Goal: Obtain resource: Download file/media

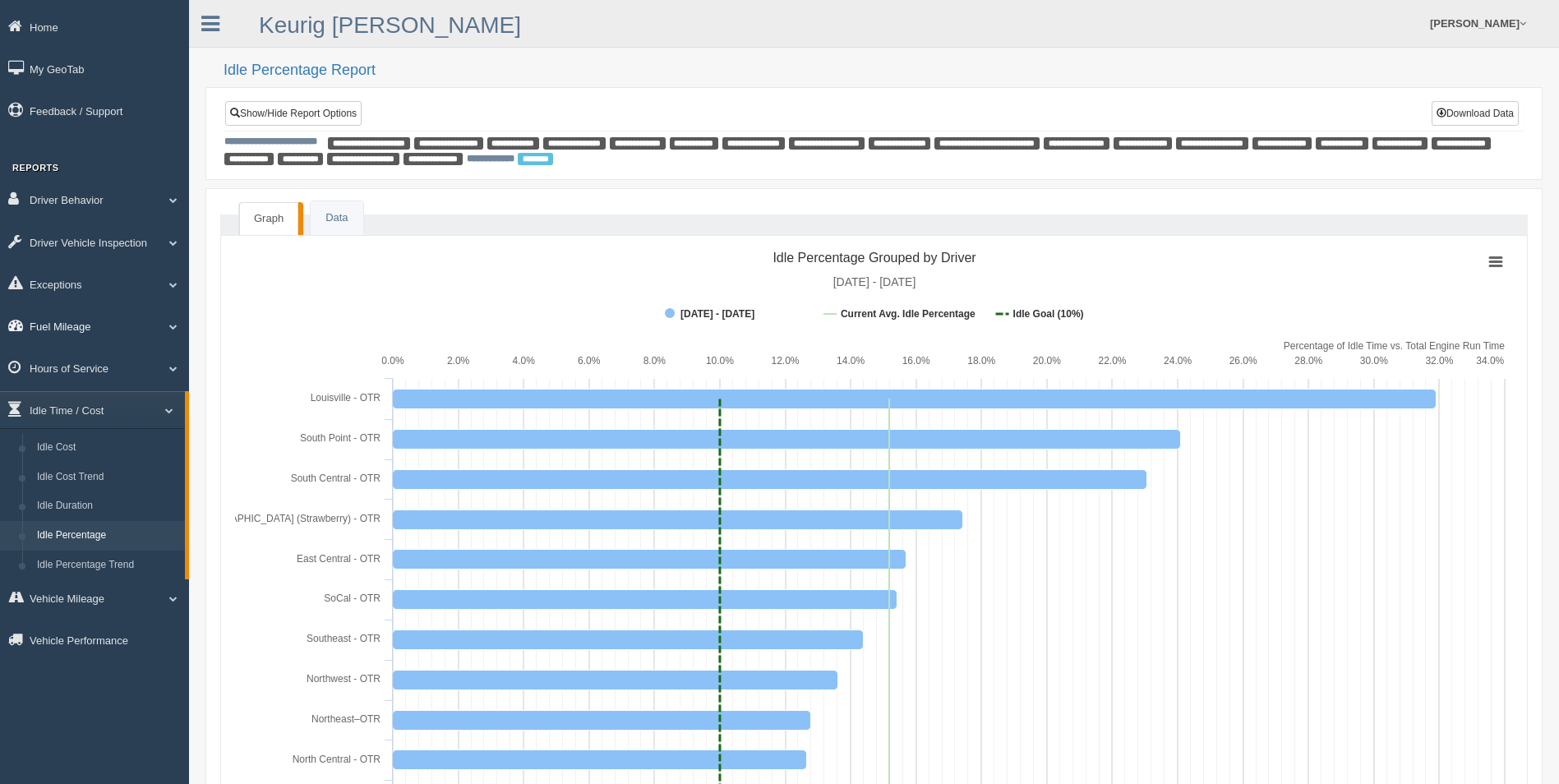
click at [165, 330] on span at bounding box center [166, 326] width 21 height 9
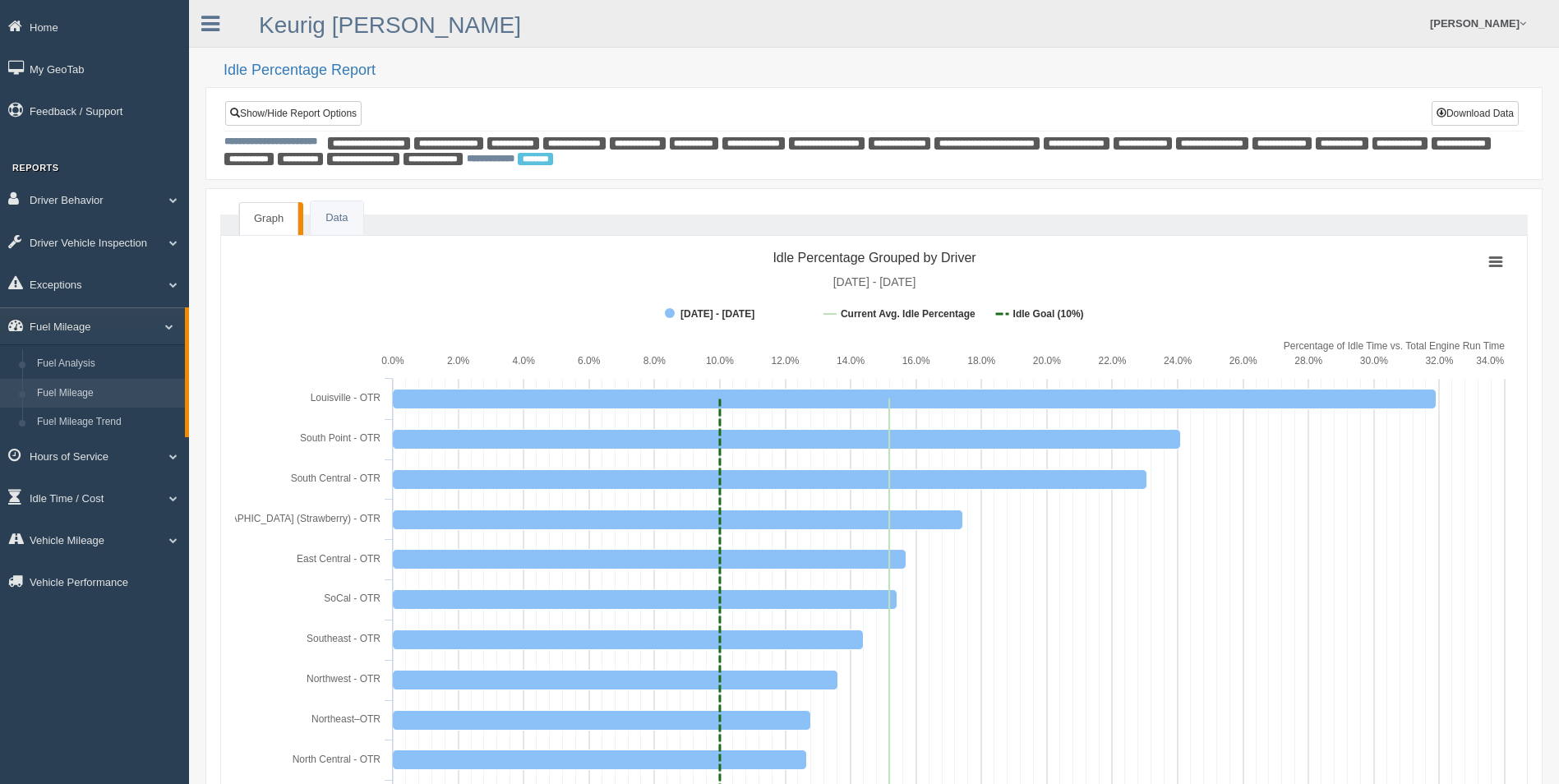
click at [87, 392] on link "Fuel Mileage" at bounding box center [108, 393] width 156 height 30
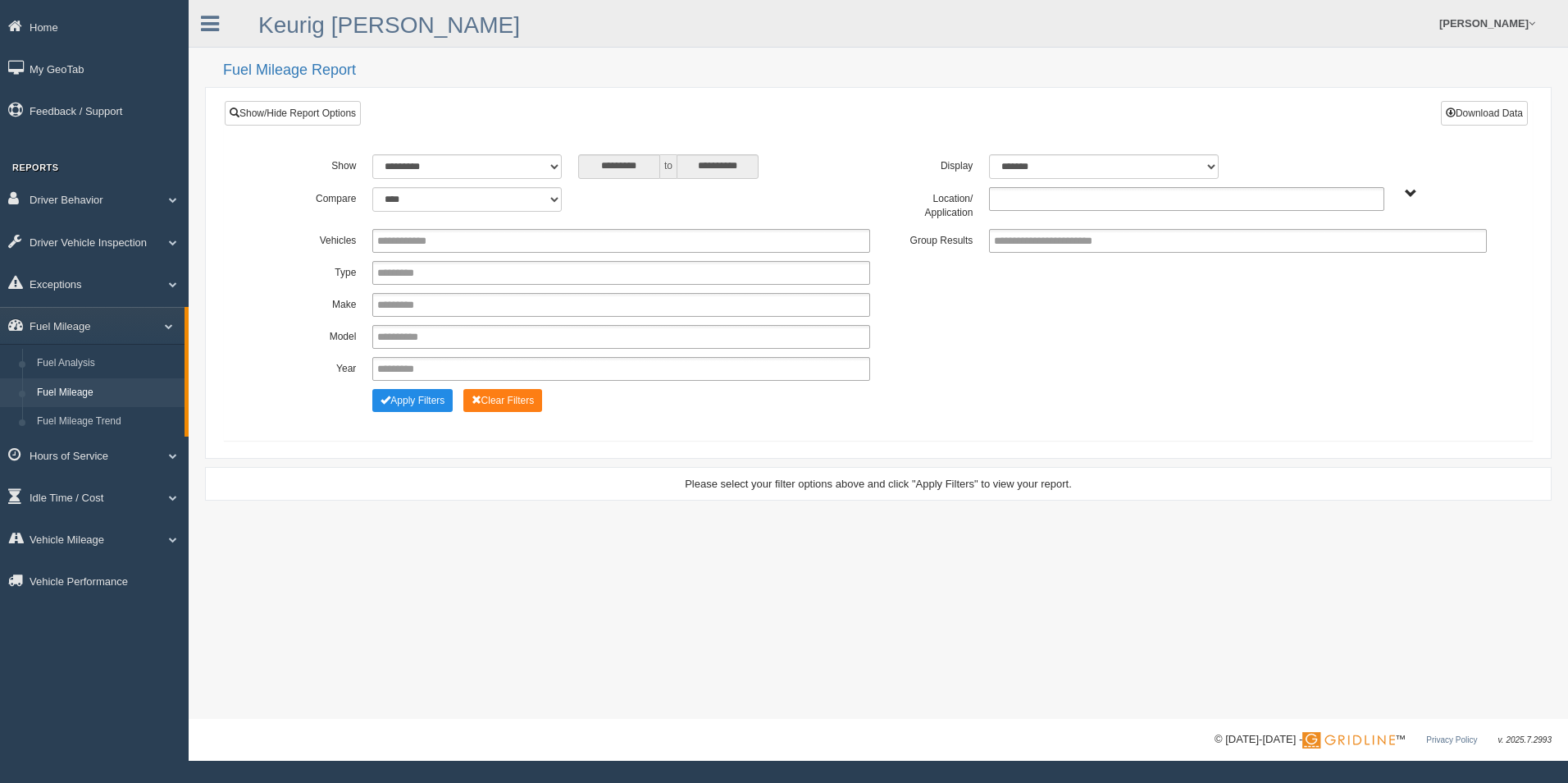
click at [1354, 196] on ul at bounding box center [1185, 199] width 394 height 24
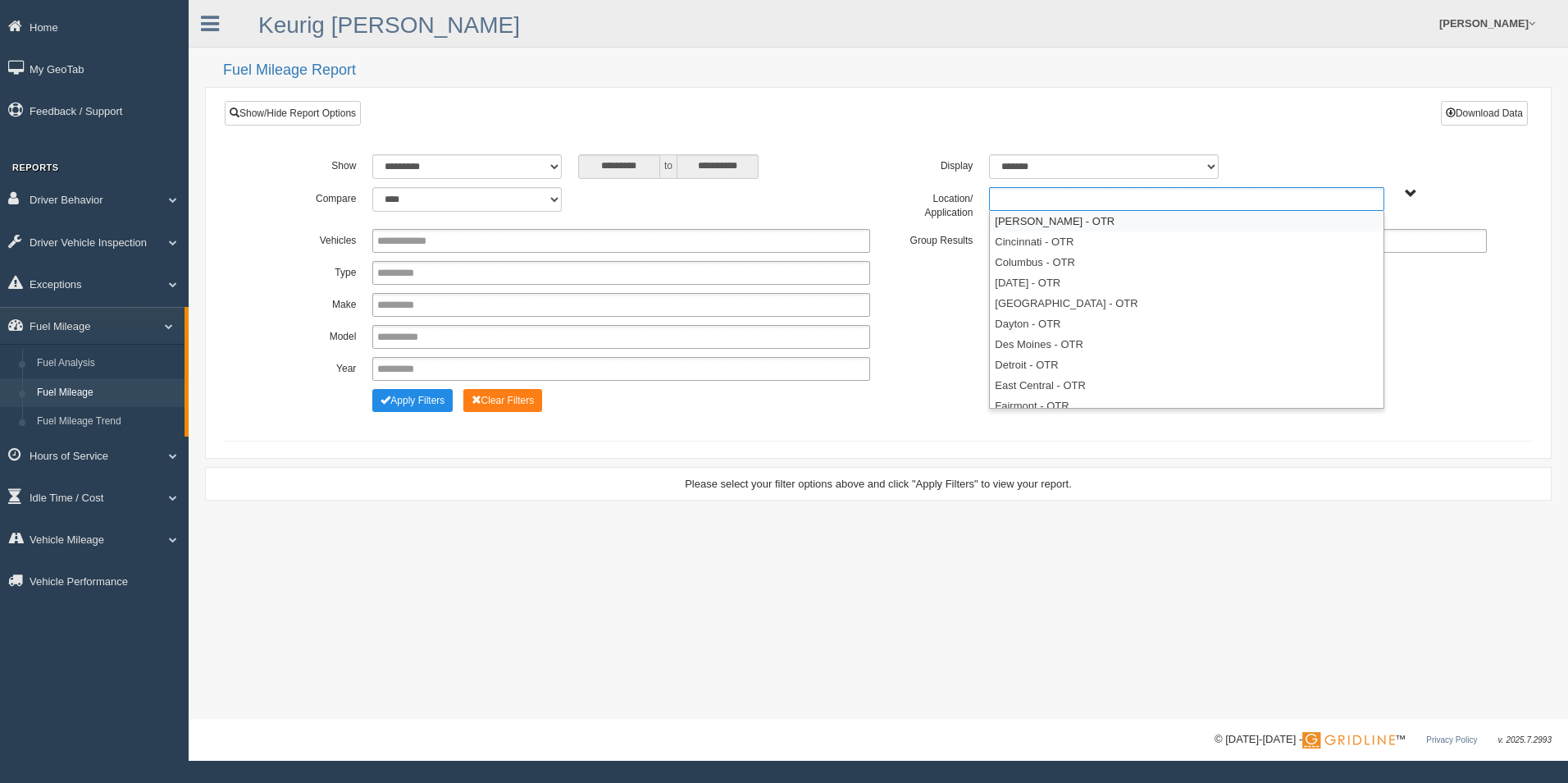
click at [1170, 224] on li "Beckley - OTR" at bounding box center [1186, 221] width 393 height 20
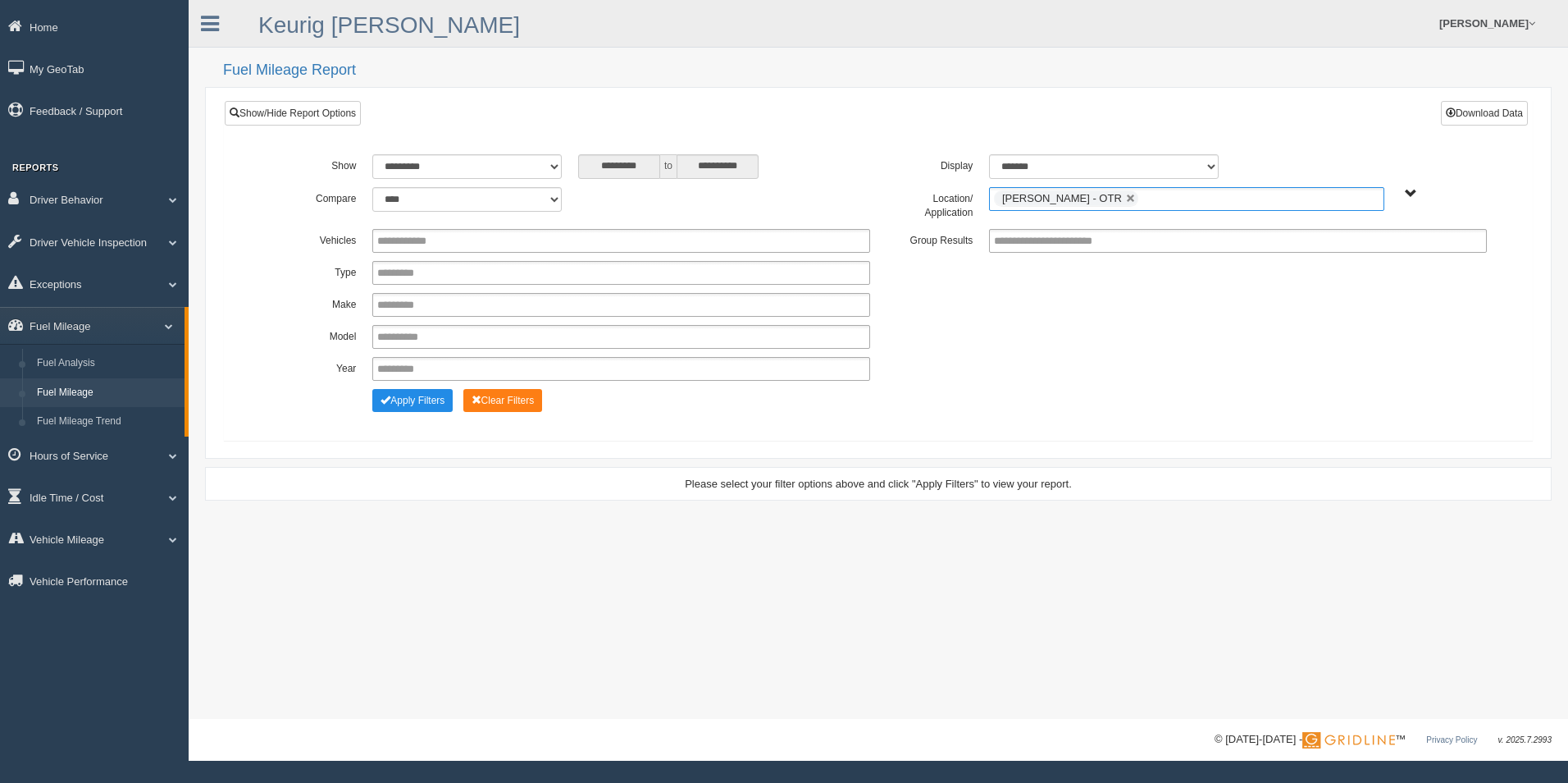
click at [1163, 204] on ul "Beckley - OTR" at bounding box center [1185, 199] width 394 height 24
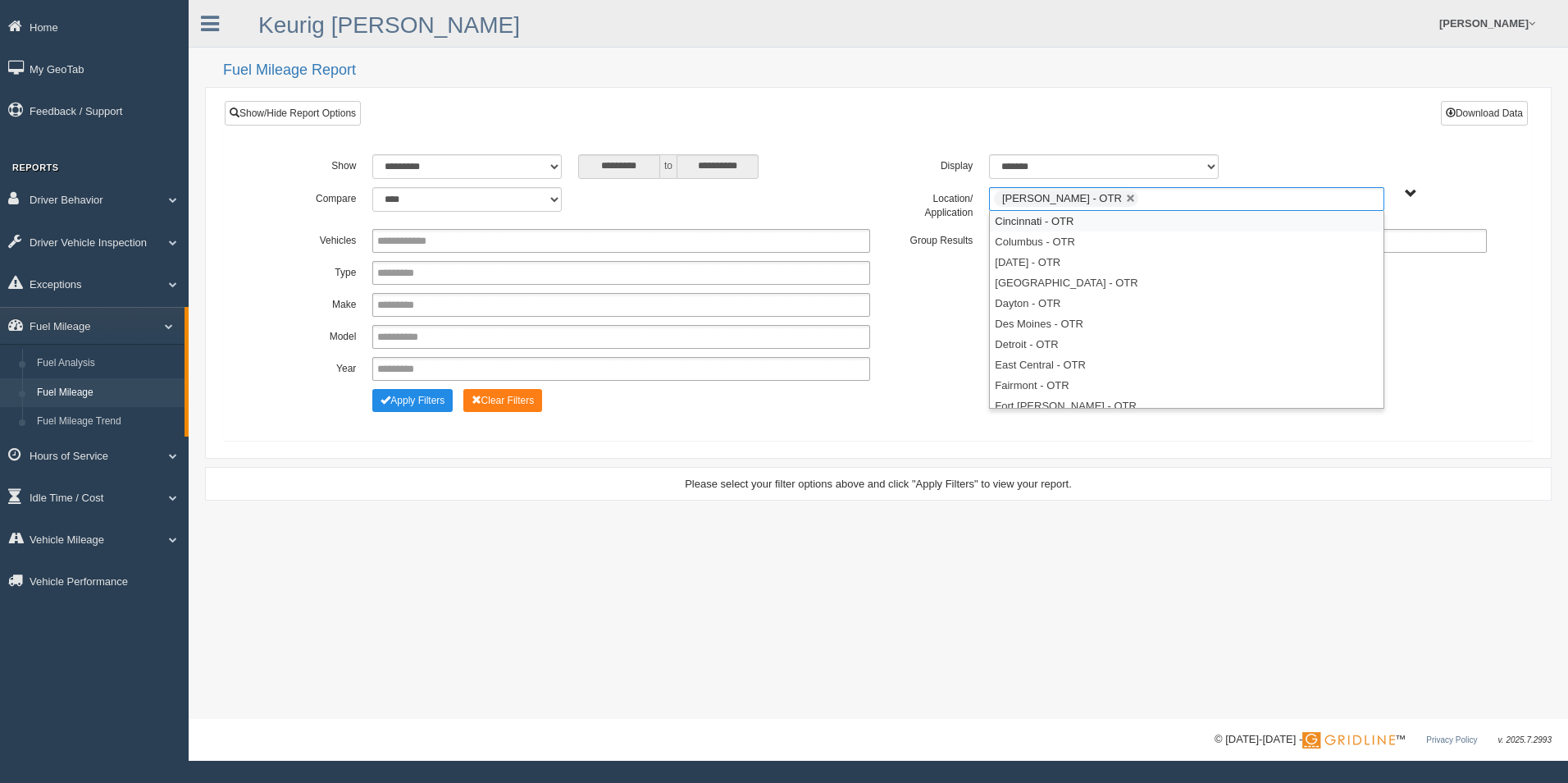
click at [1139, 225] on li "Cincinnati - OTR" at bounding box center [1186, 221] width 393 height 20
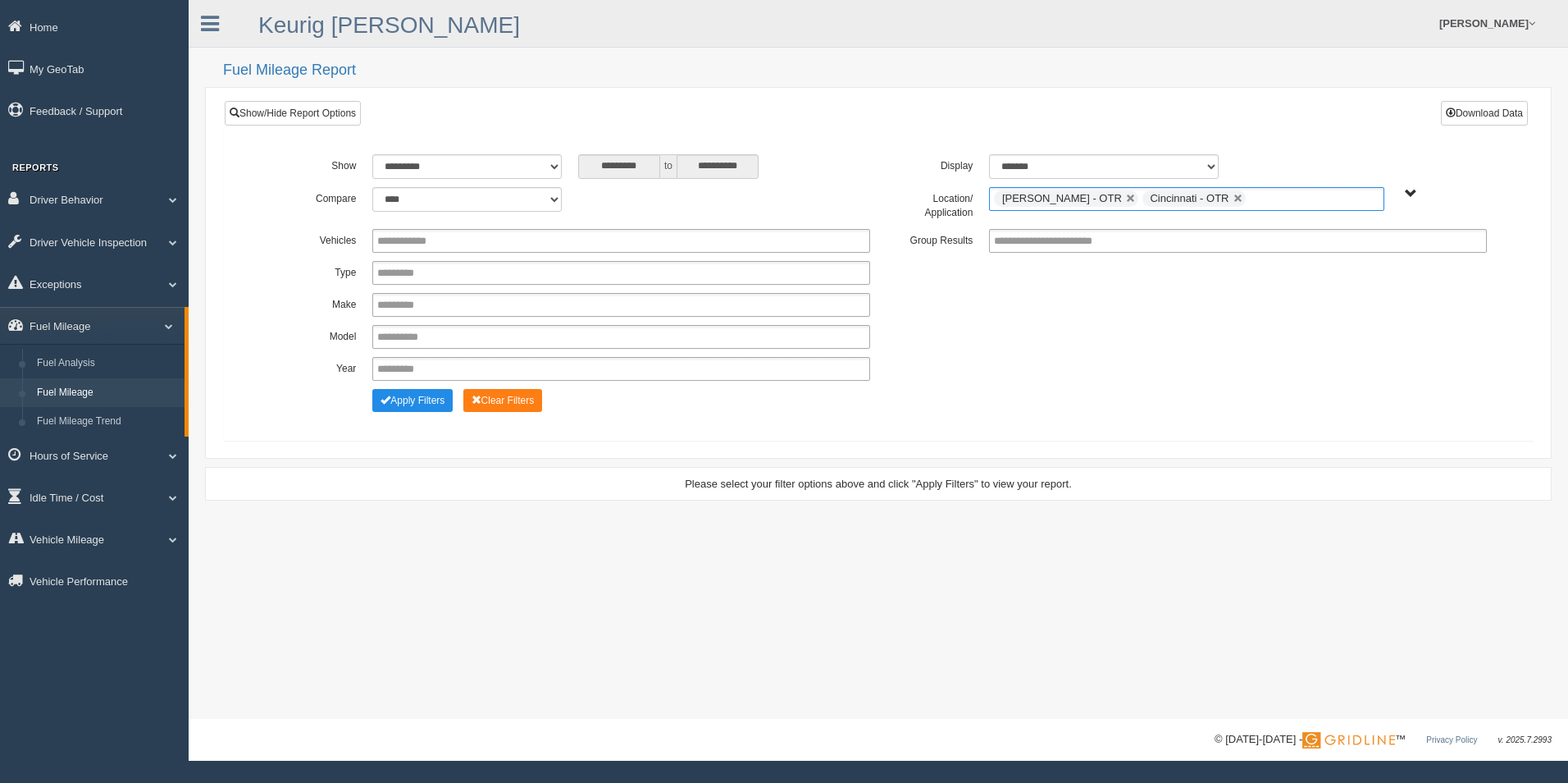
click at [1223, 198] on ul "Beckley - OTR Cincinnati - OTR" at bounding box center [1185, 199] width 394 height 24
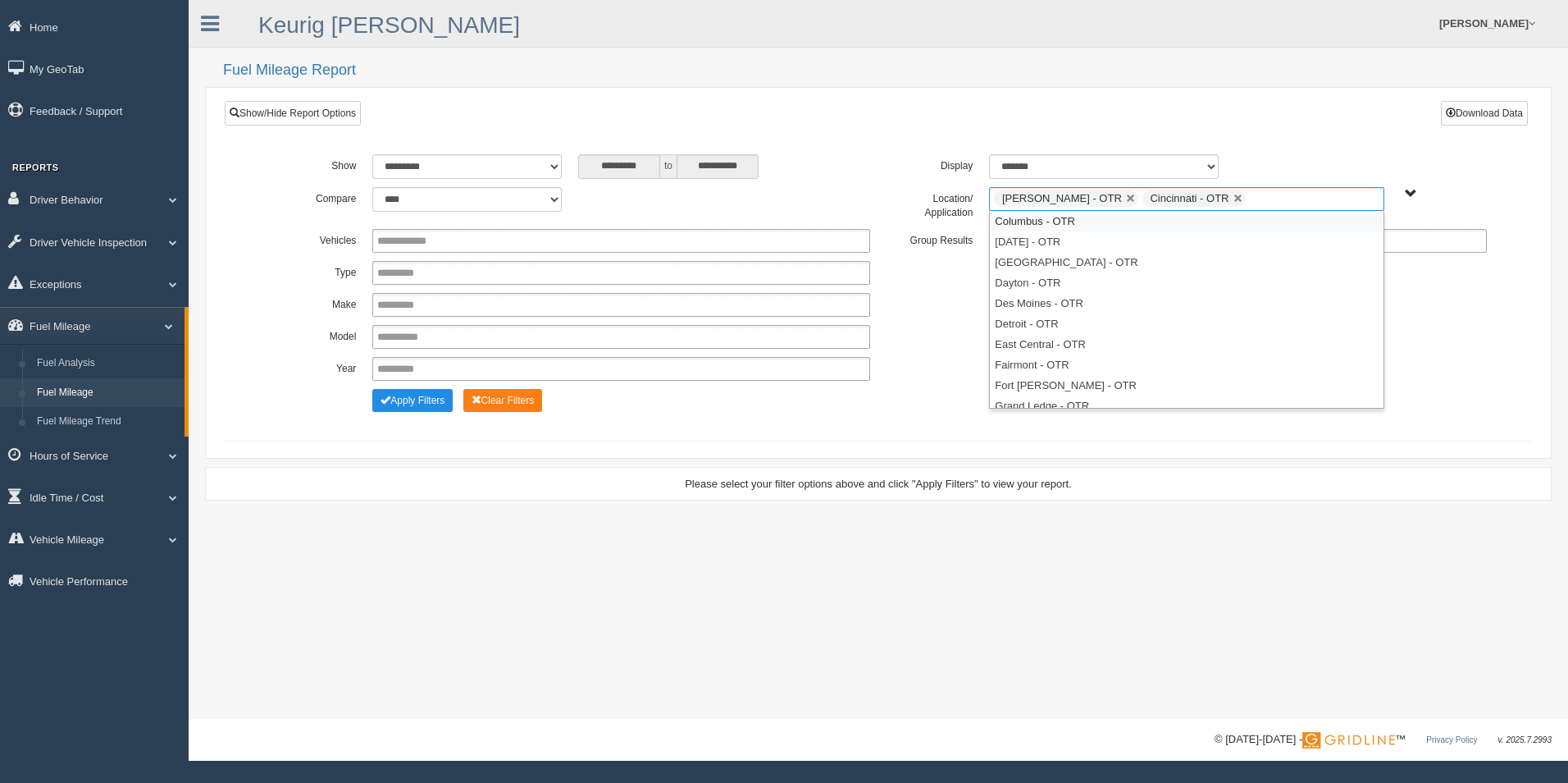
click at [1143, 224] on li "Columbus - OTR" at bounding box center [1186, 221] width 393 height 20
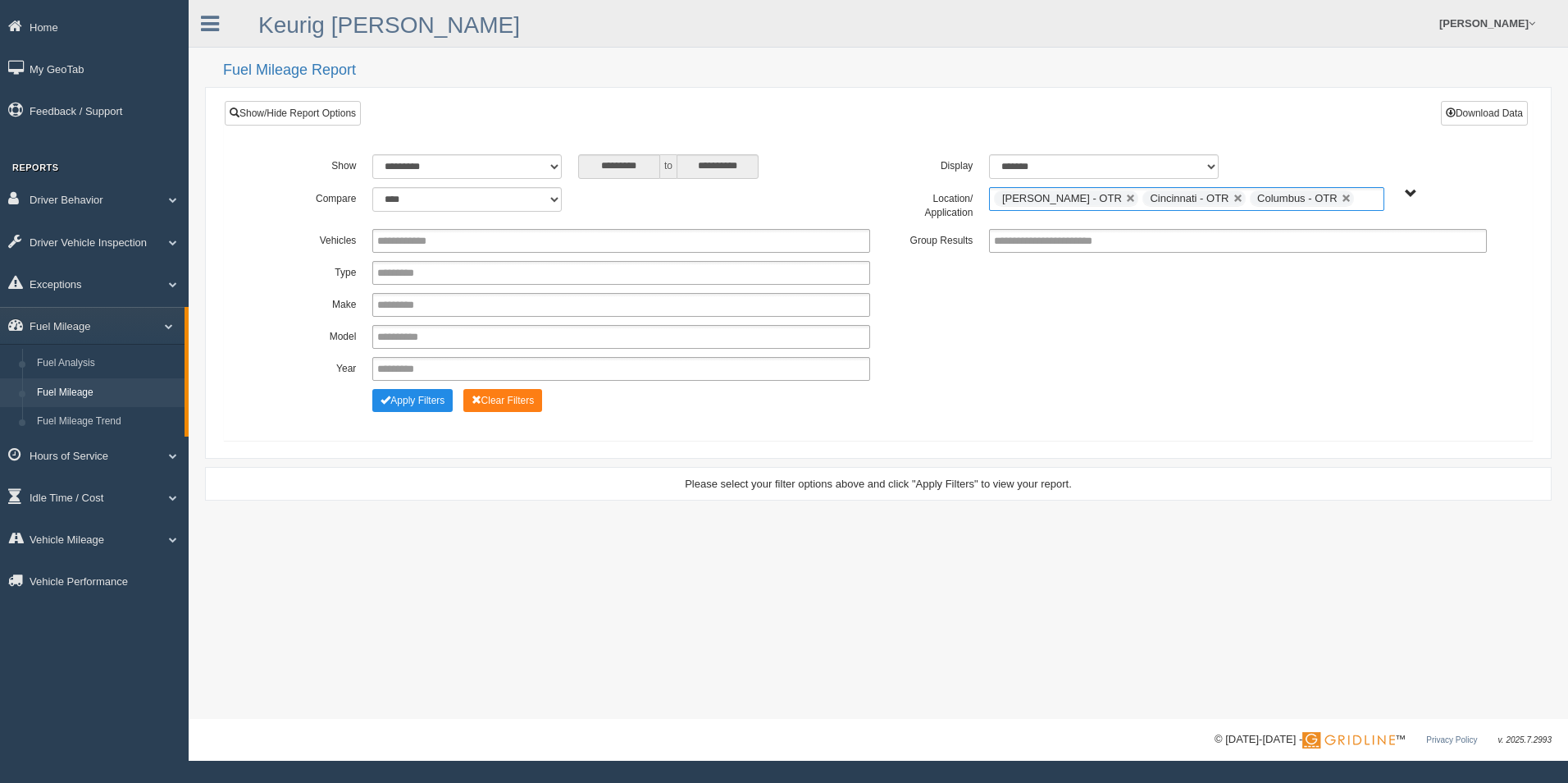
click at [1328, 196] on ul "Beckley - OTR Cincinnati - OTR Columbus - OTR" at bounding box center [1185, 199] width 394 height 24
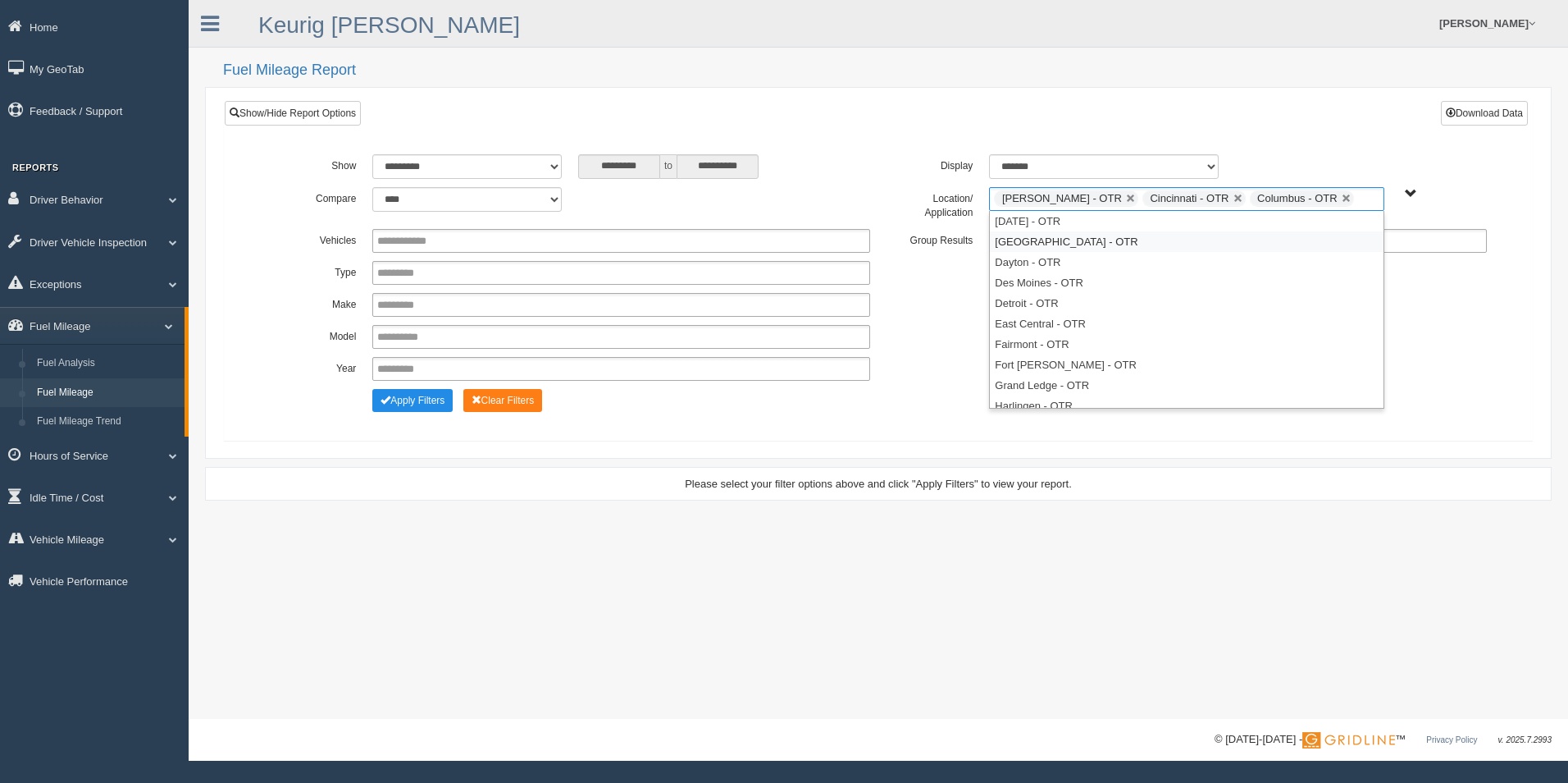
click at [1137, 246] on li "Cranberry Township - OTR" at bounding box center [1186, 241] width 393 height 20
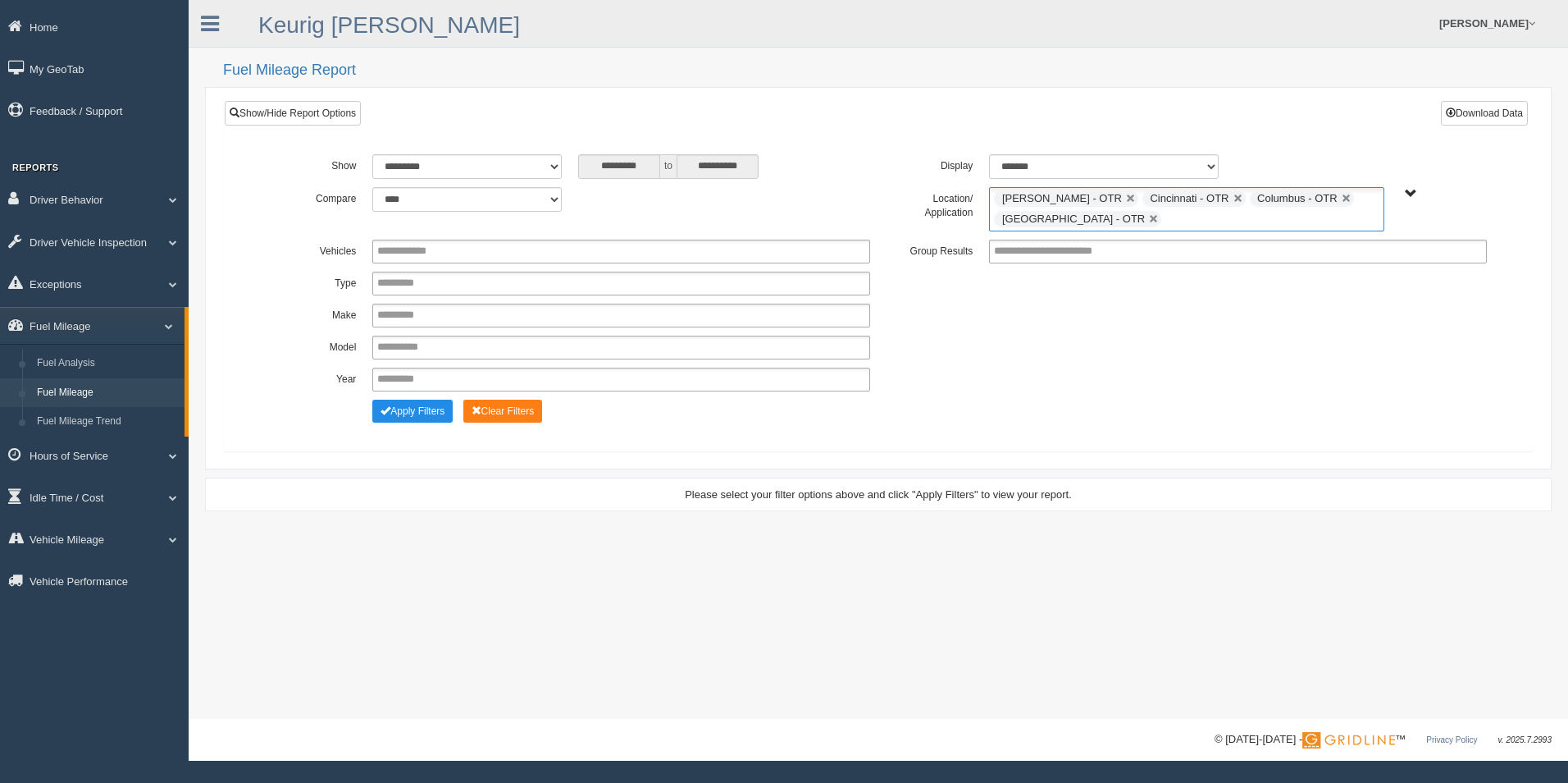
click at [1193, 217] on ul "Beckley - OTR Cincinnati - OTR Columbus - OTR Cranberry Township - OTR" at bounding box center [1185, 209] width 394 height 44
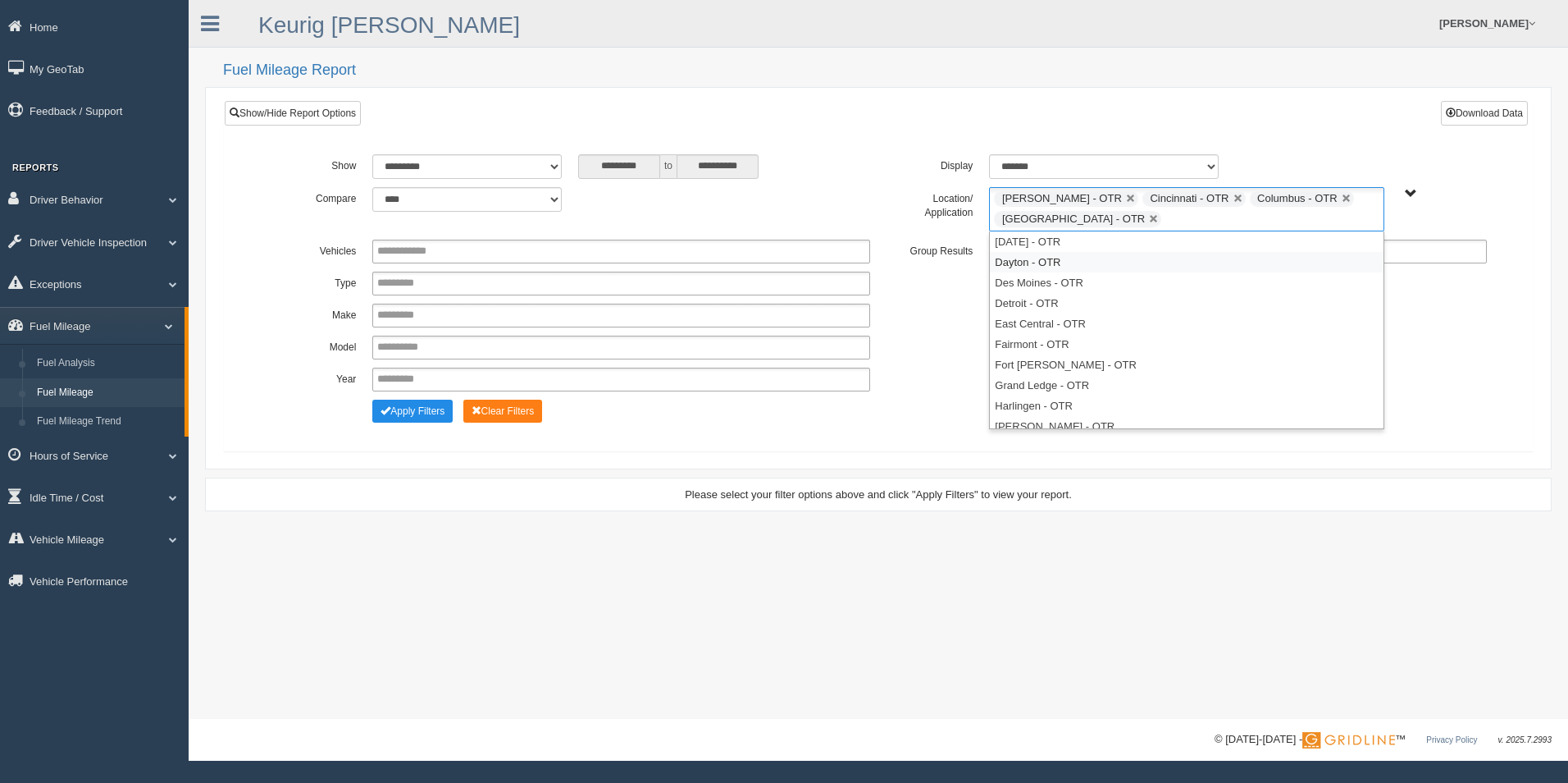
click at [1113, 265] on li "Dayton - OTR" at bounding box center [1186, 262] width 393 height 20
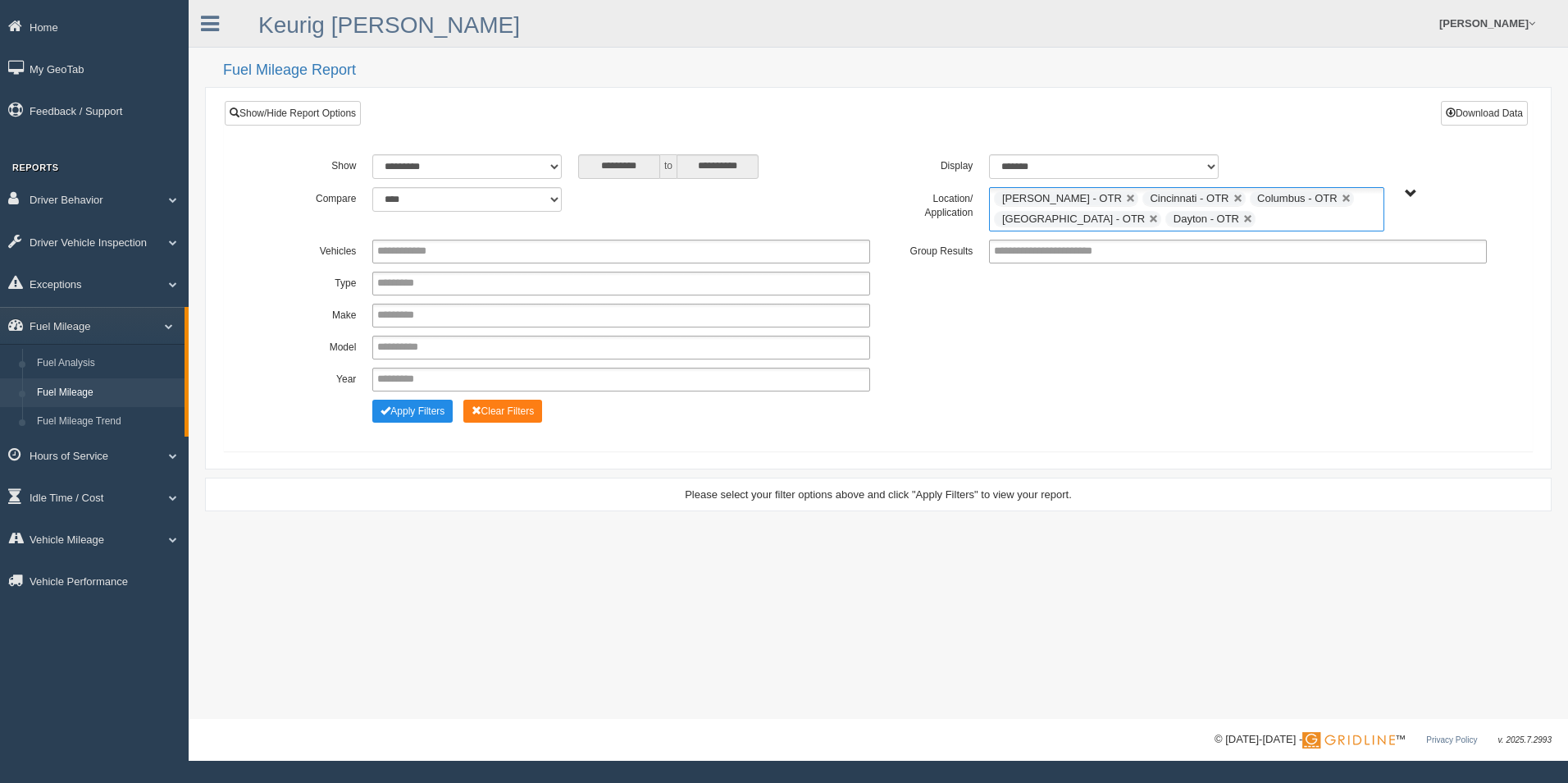
click at [1264, 217] on ul "Beckley - OTR Cincinnati - OTR Columbus - OTR Cranberry Township - OTR Dayton -…" at bounding box center [1185, 209] width 394 height 44
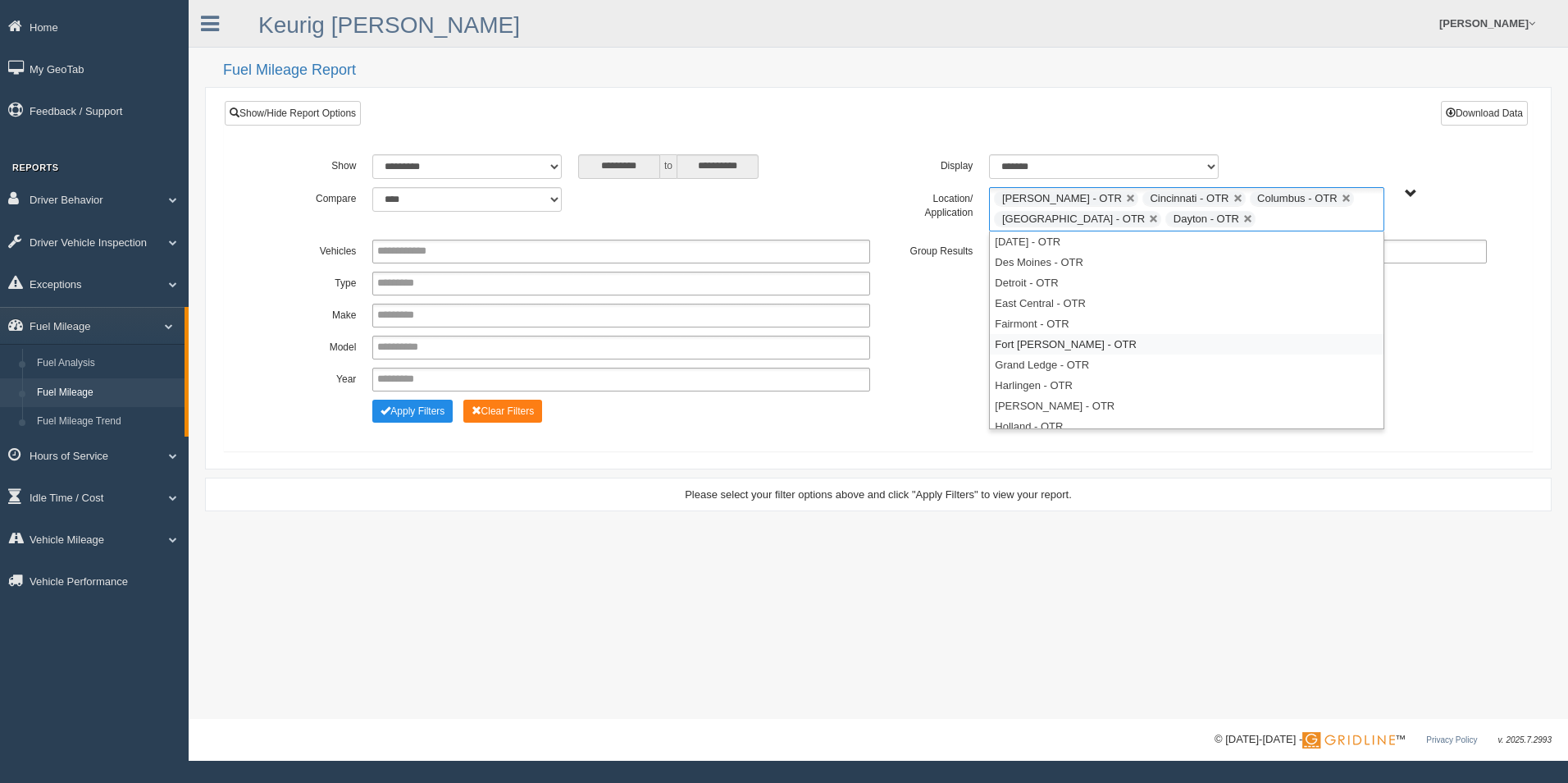
click at [1088, 343] on li "Fort Wayne - OTR" at bounding box center [1186, 344] width 393 height 20
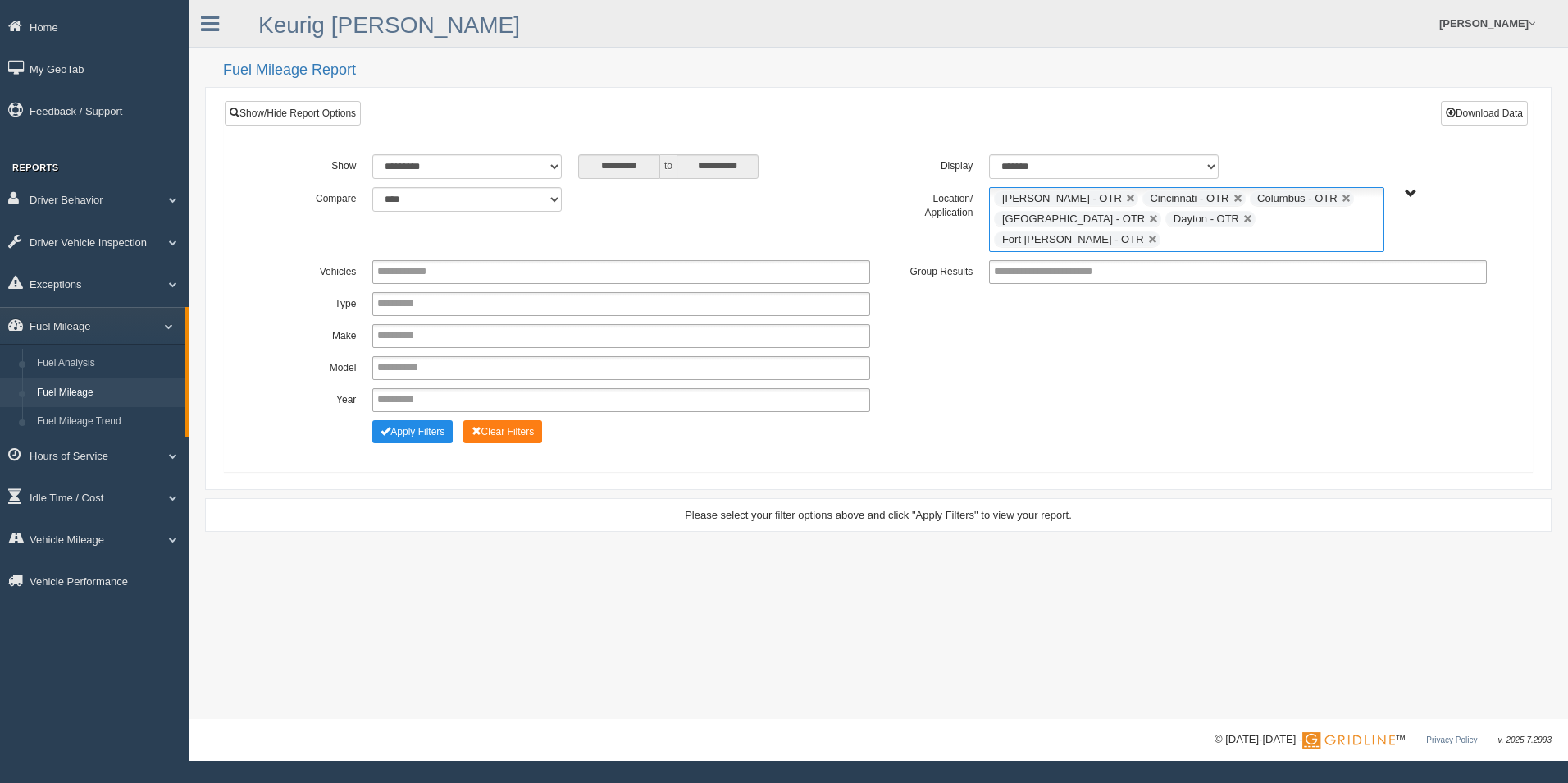
click at [1185, 229] on input "text" at bounding box center [1174, 239] width 20 height 20
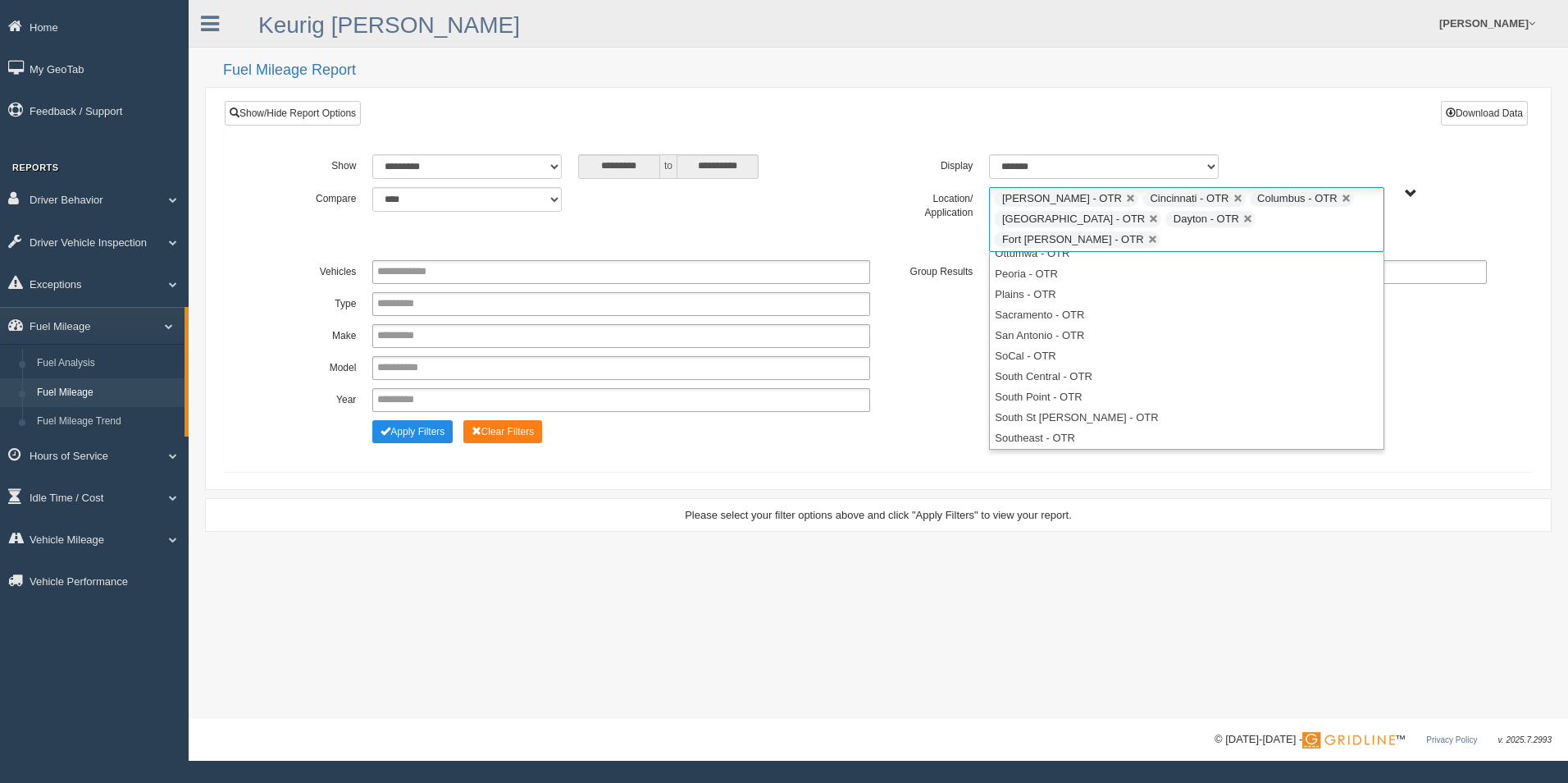
scroll to position [685, 0]
click at [1034, 408] on li "Twinsburg - OTR" at bounding box center [1186, 417] width 393 height 20
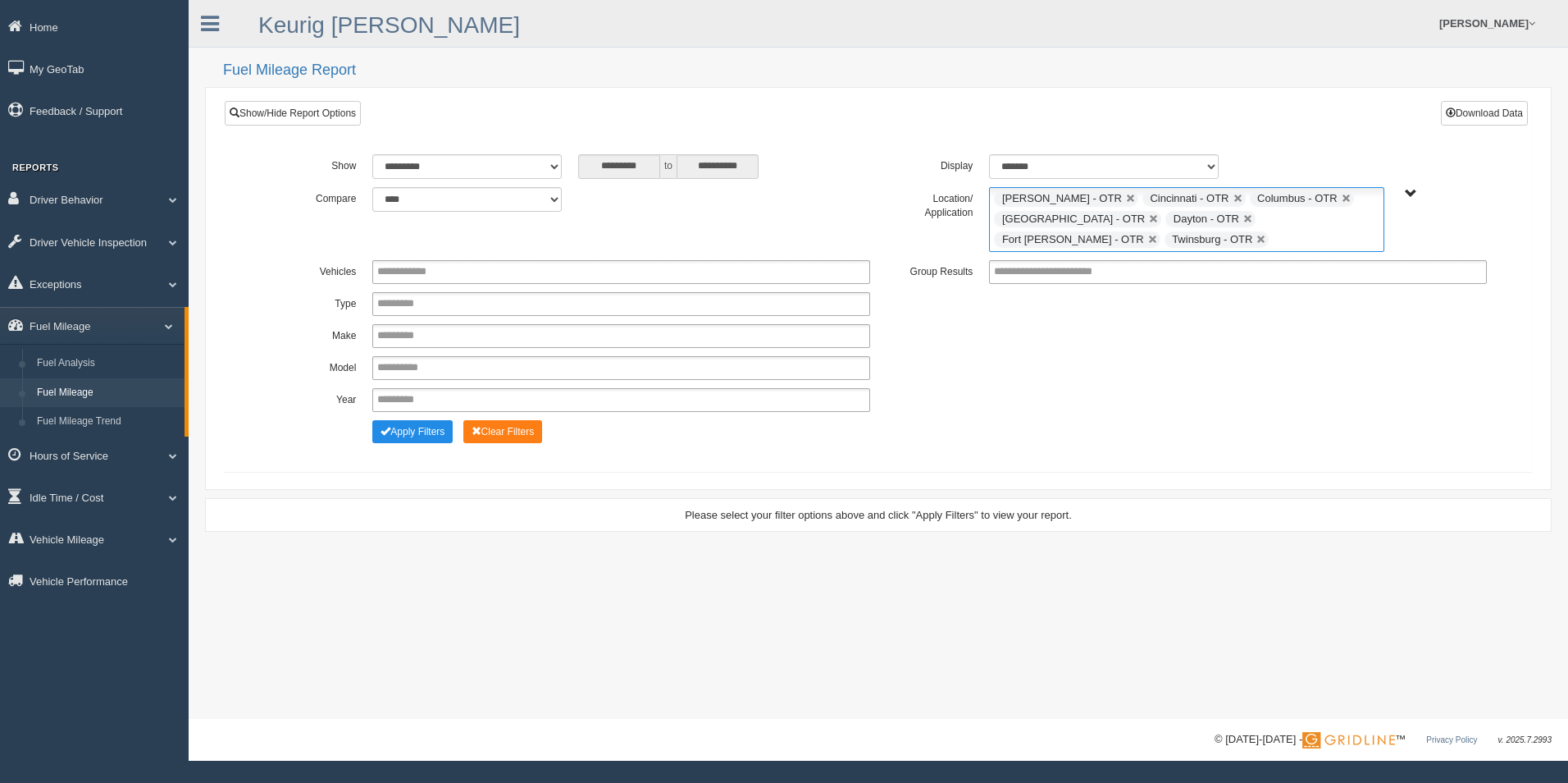
click at [1191, 242] on ul "Beckley - OTR Cincinnati - OTR Columbus - OTR Cranberry Township - OTR Dayton -…" at bounding box center [1185, 220] width 394 height 65
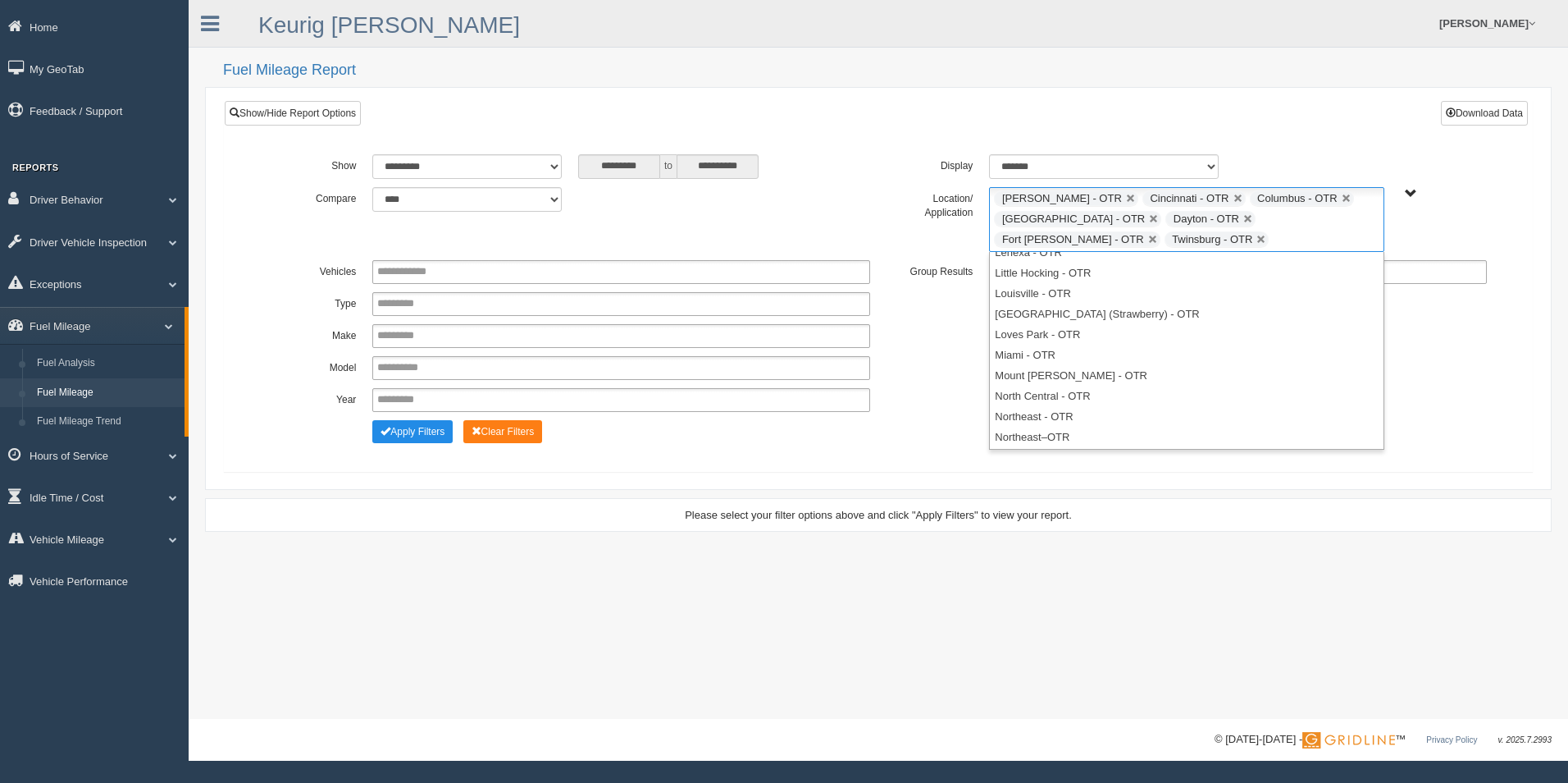
scroll to position [287, 0]
click at [1133, 283] on li "Little Hocking - OTR" at bounding box center [1186, 282] width 393 height 20
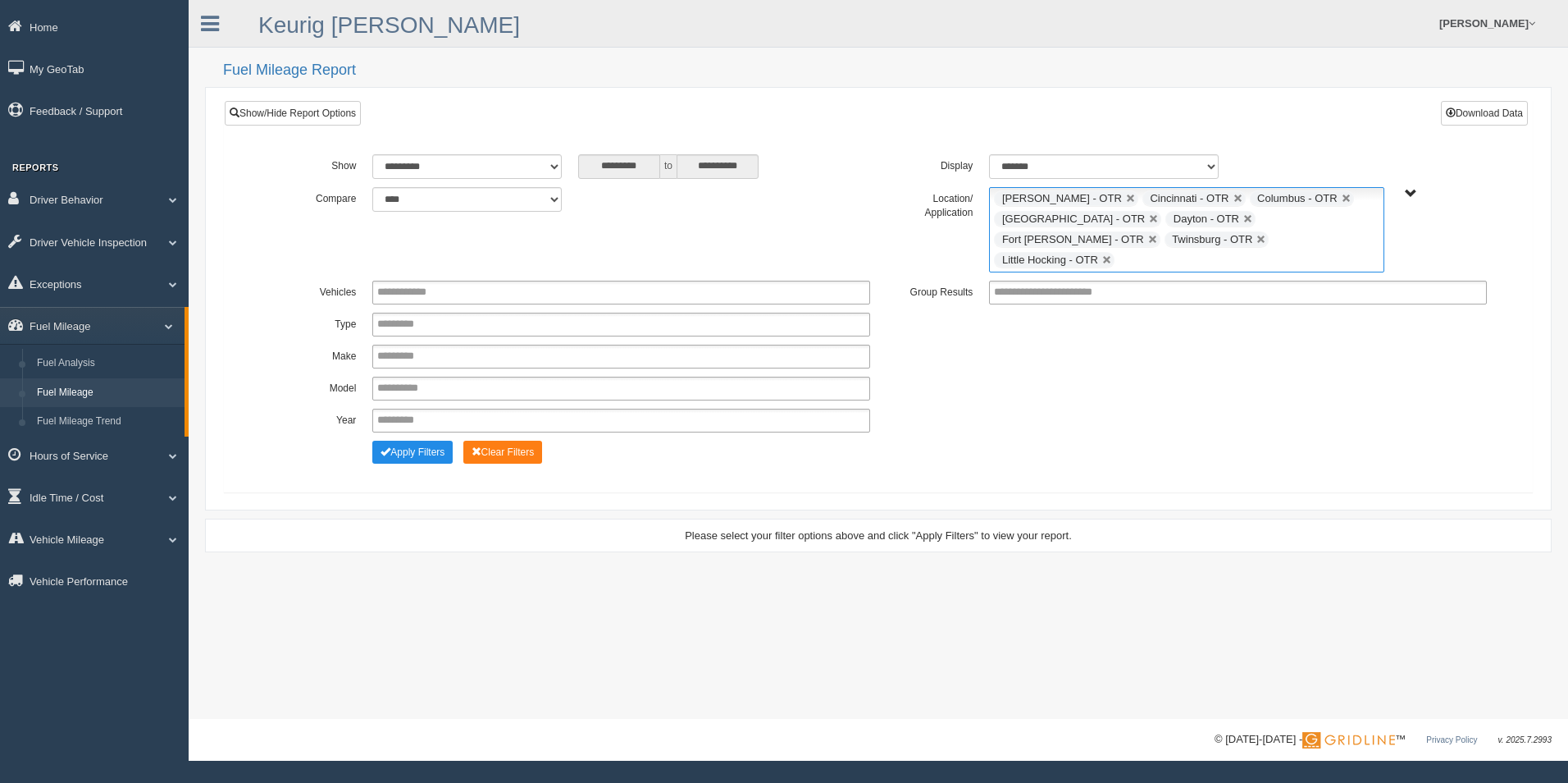
click at [1264, 243] on ul "Beckley - OTR Cincinnati - OTR Columbus - OTR Cranberry Township - OTR Dayton -…" at bounding box center [1185, 229] width 394 height 85
click at [1094, 305] on li "South Point - OTR" at bounding box center [1186, 315] width 393 height 20
click at [1364, 240] on ul "Beckley - OTR Cincinnati - OTR Columbus - OTR Cranberry Township - OTR Dayton -…" at bounding box center [1185, 229] width 394 height 85
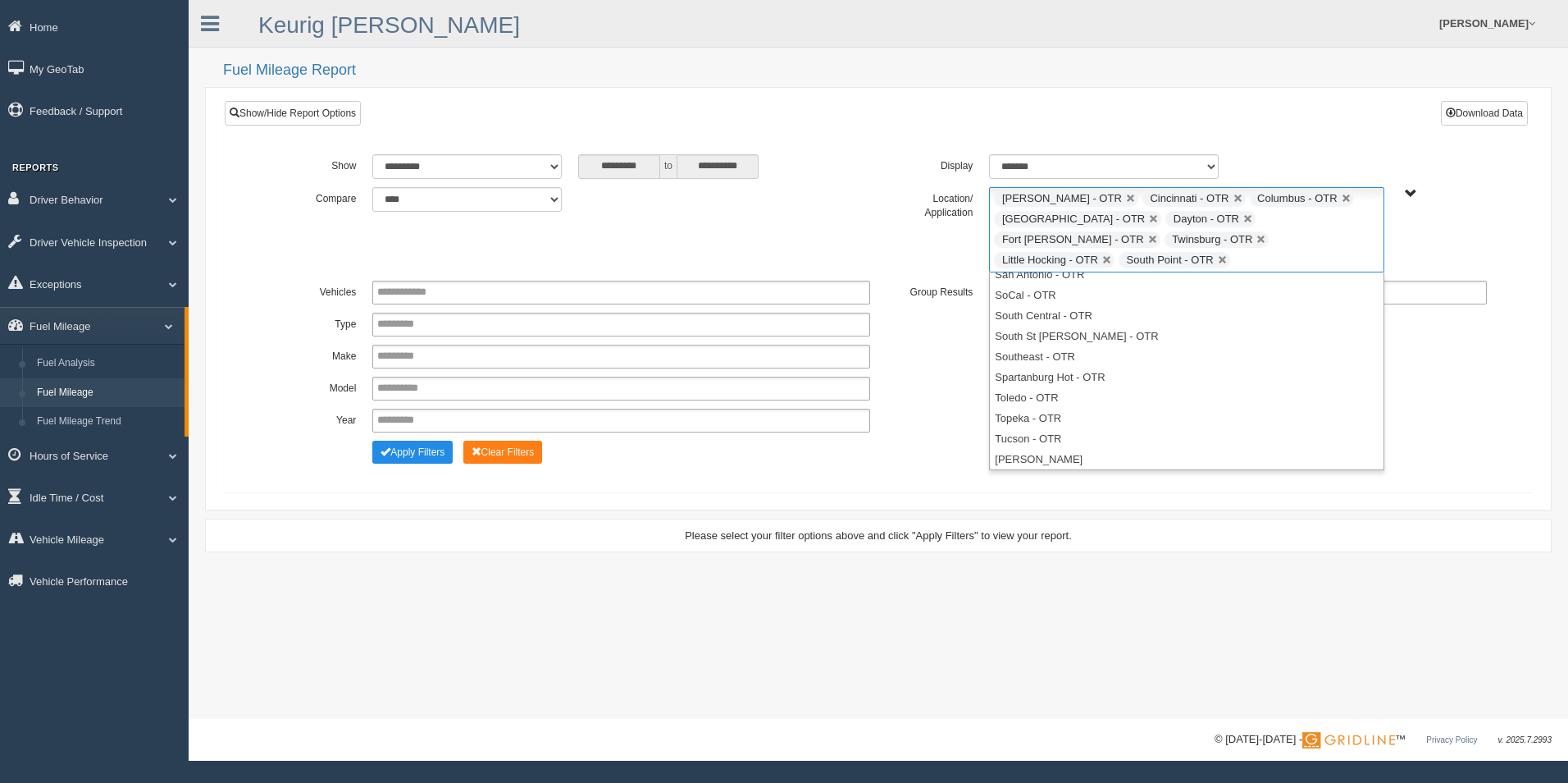
click at [1311, 140] on div "**********" at bounding box center [878, 290] width 1307 height 378
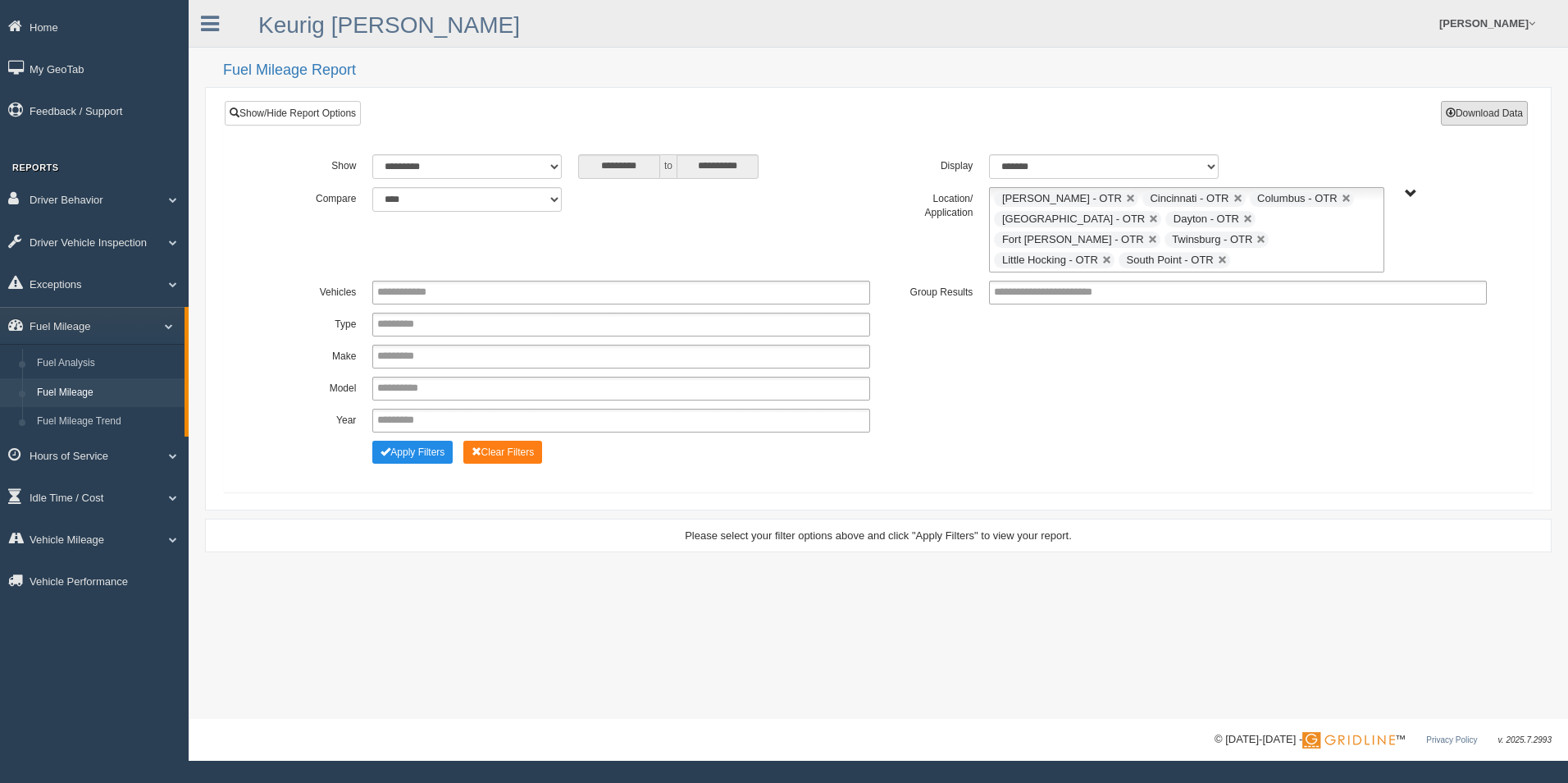
click at [1465, 111] on button "Download Data" at bounding box center [1485, 113] width 87 height 25
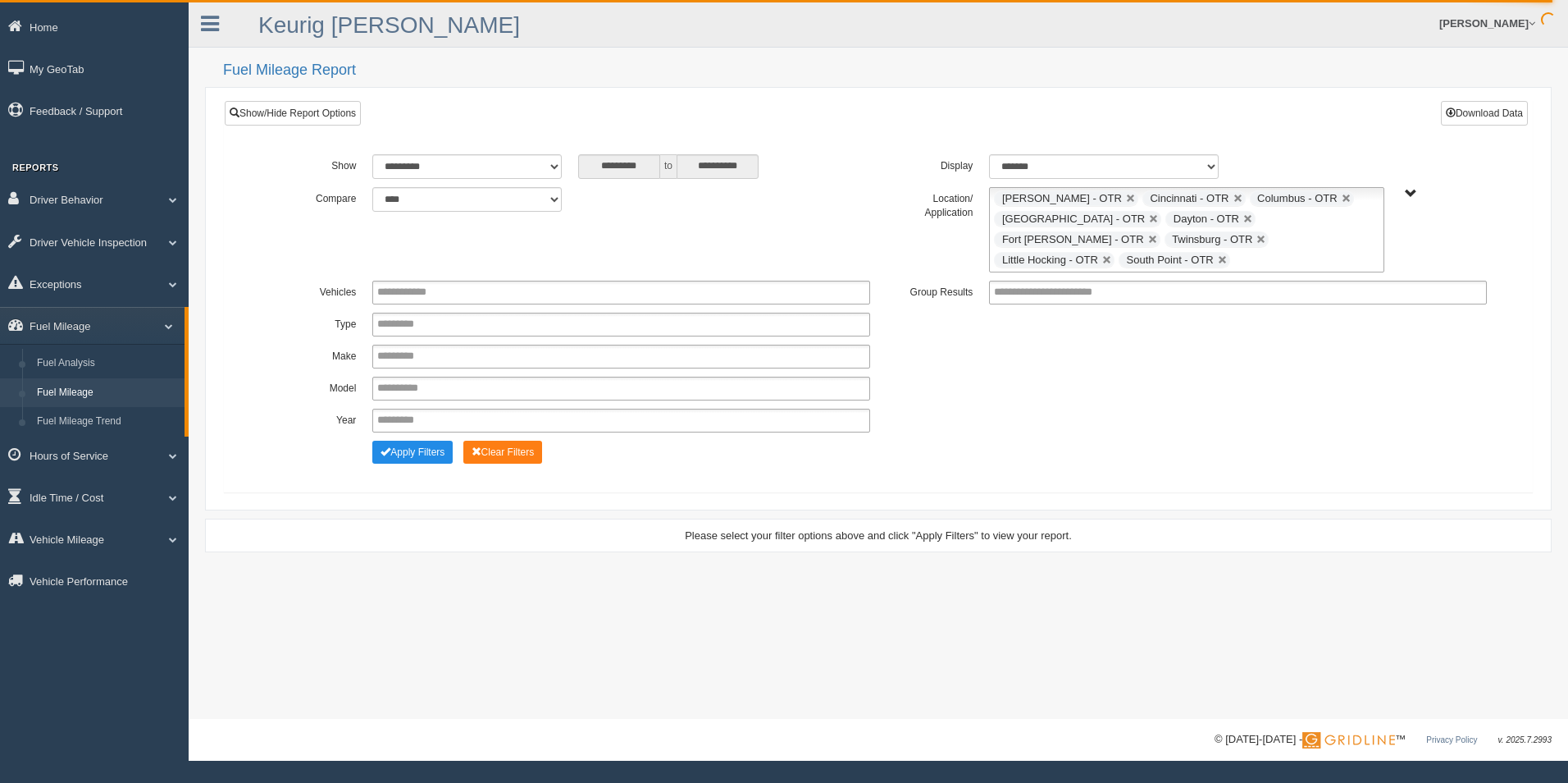
click at [273, 194] on label "Compare" at bounding box center [313, 197] width 103 height 20
click at [162, 326] on span at bounding box center [162, 325] width 21 height 9
click at [168, 408] on span at bounding box center [166, 409] width 21 height 9
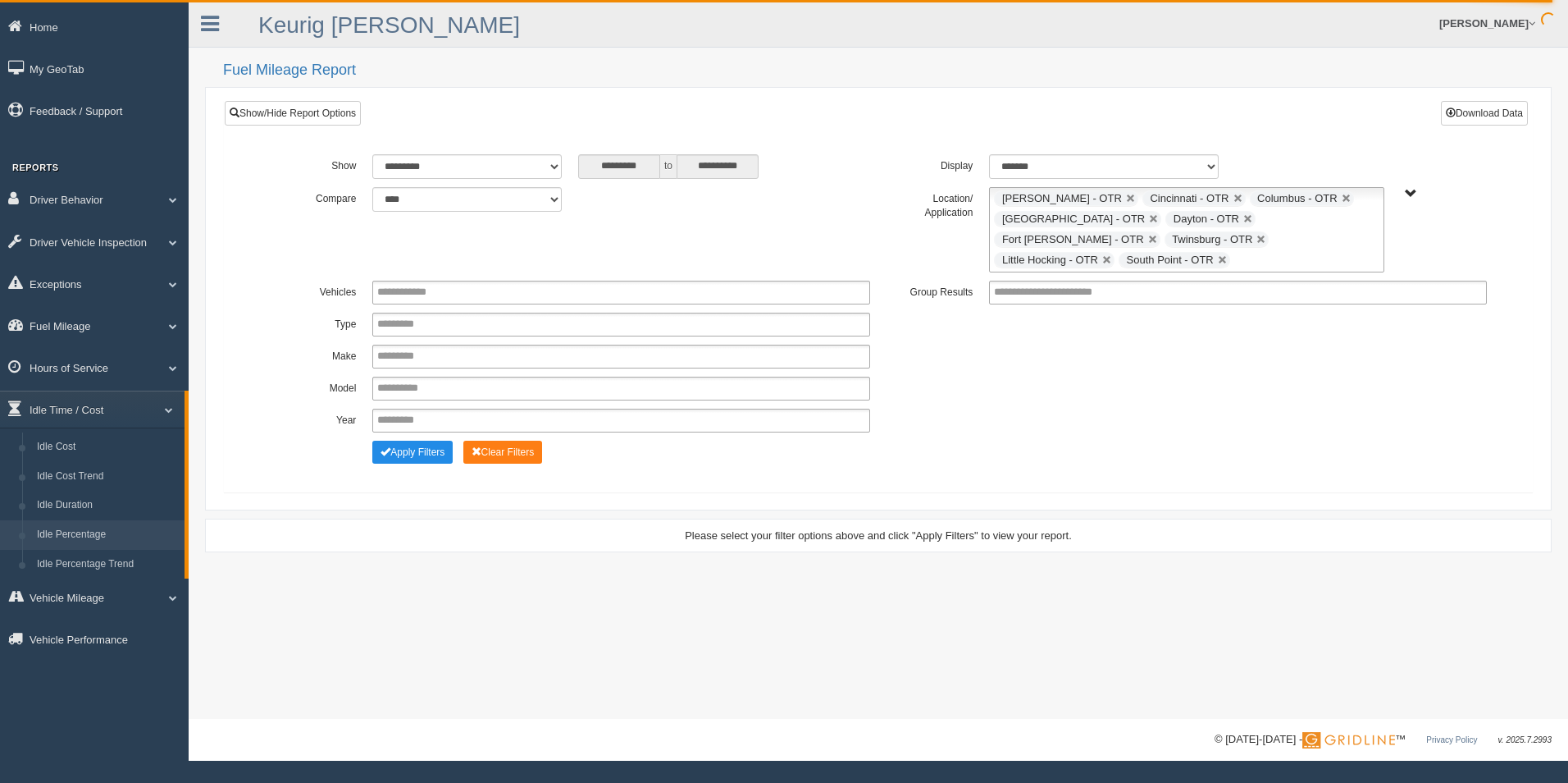
click at [110, 530] on link "Idle Percentage" at bounding box center [107, 534] width 155 height 30
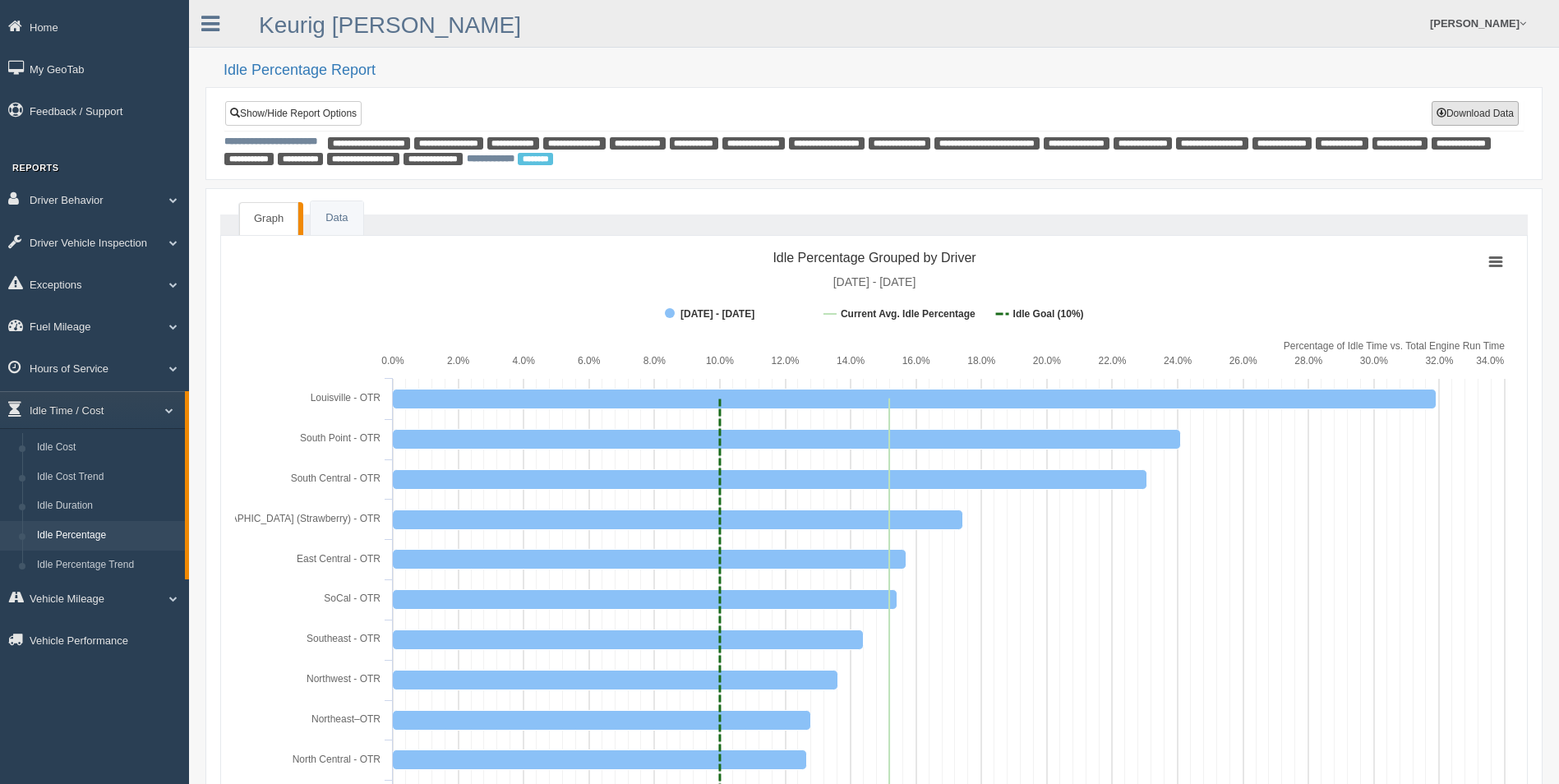
click at [1477, 117] on button "Download Data" at bounding box center [1475, 113] width 87 height 25
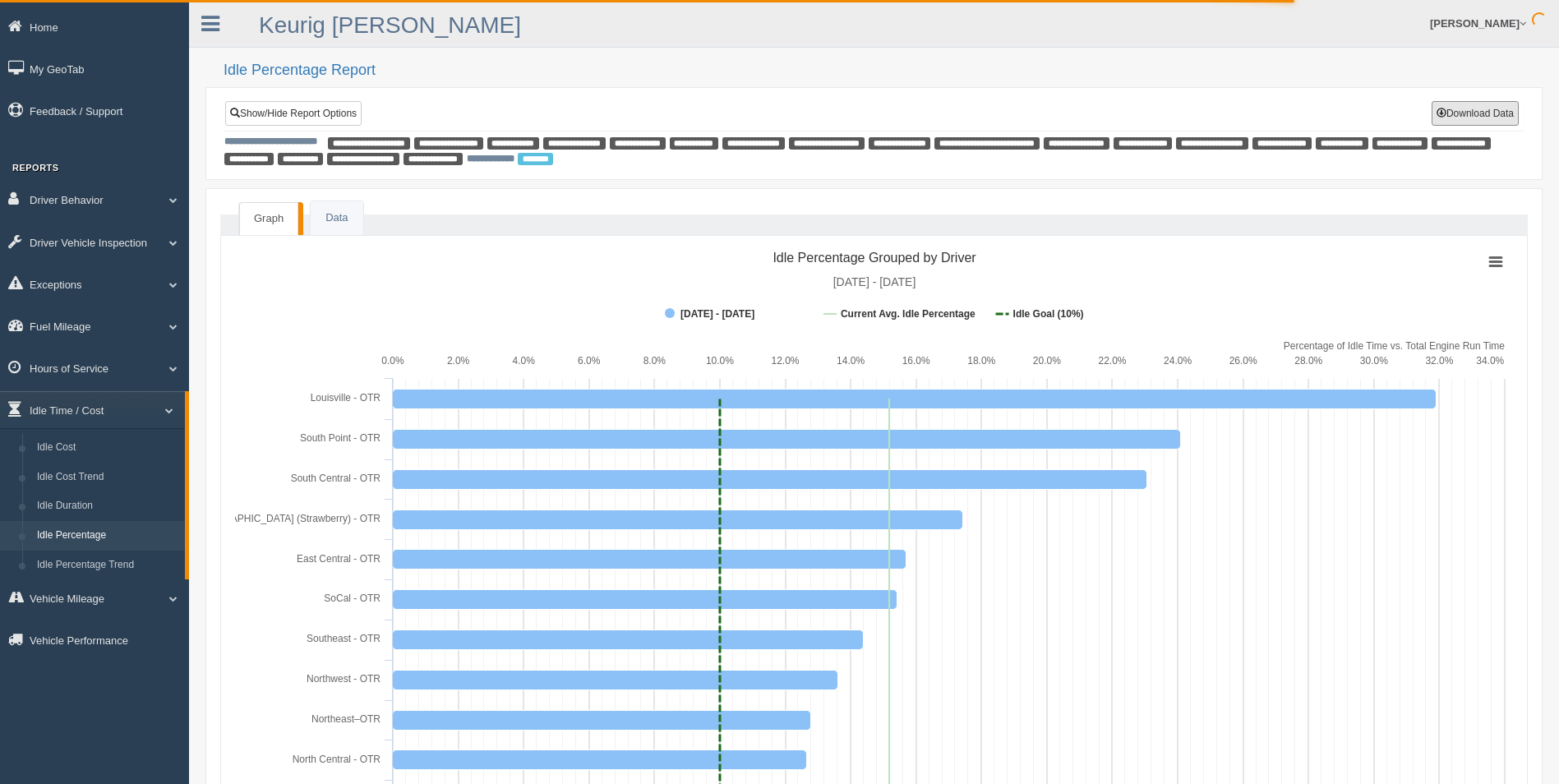
click at [425, 298] on rect at bounding box center [875, 638] width 1278 height 789
click at [87, 533] on link "Idle Percentage" at bounding box center [108, 535] width 156 height 30
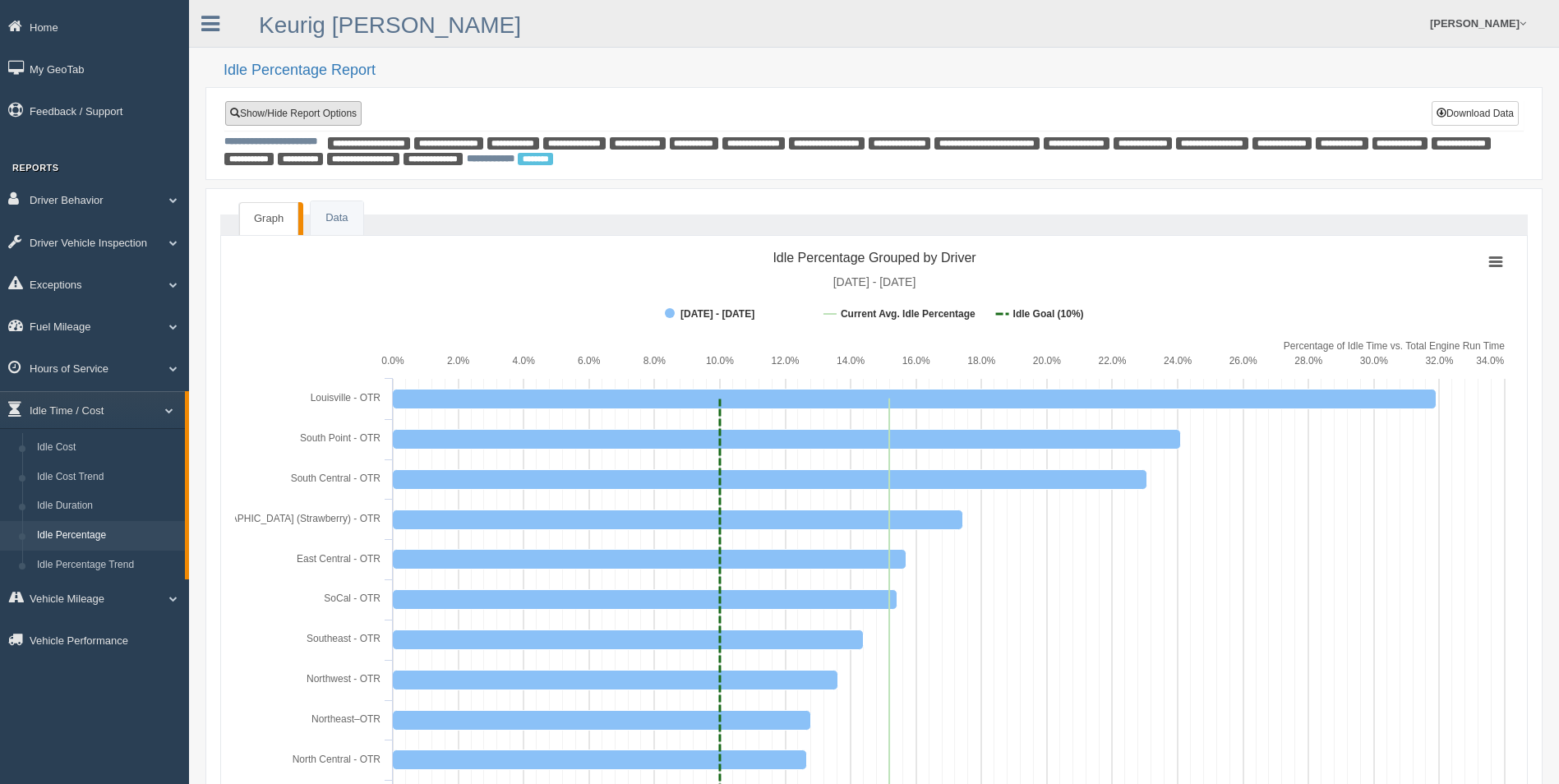
click at [302, 111] on link "Show/Hide Report Options" at bounding box center [293, 113] width 136 height 25
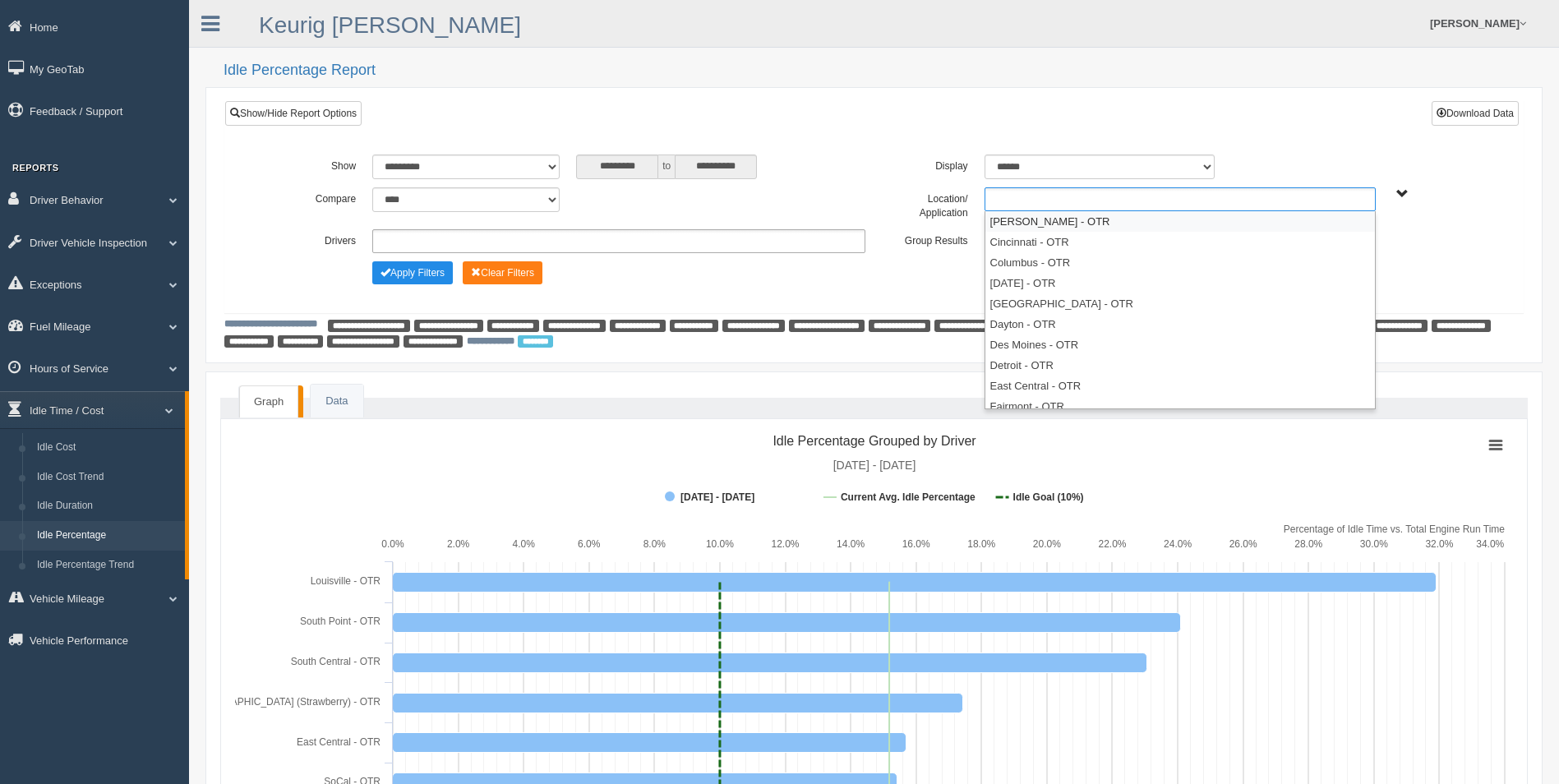
click at [1066, 203] on ul at bounding box center [1180, 199] width 391 height 24
click at [1059, 222] on li "Beckley - OTR" at bounding box center [1179, 221] width 389 height 20
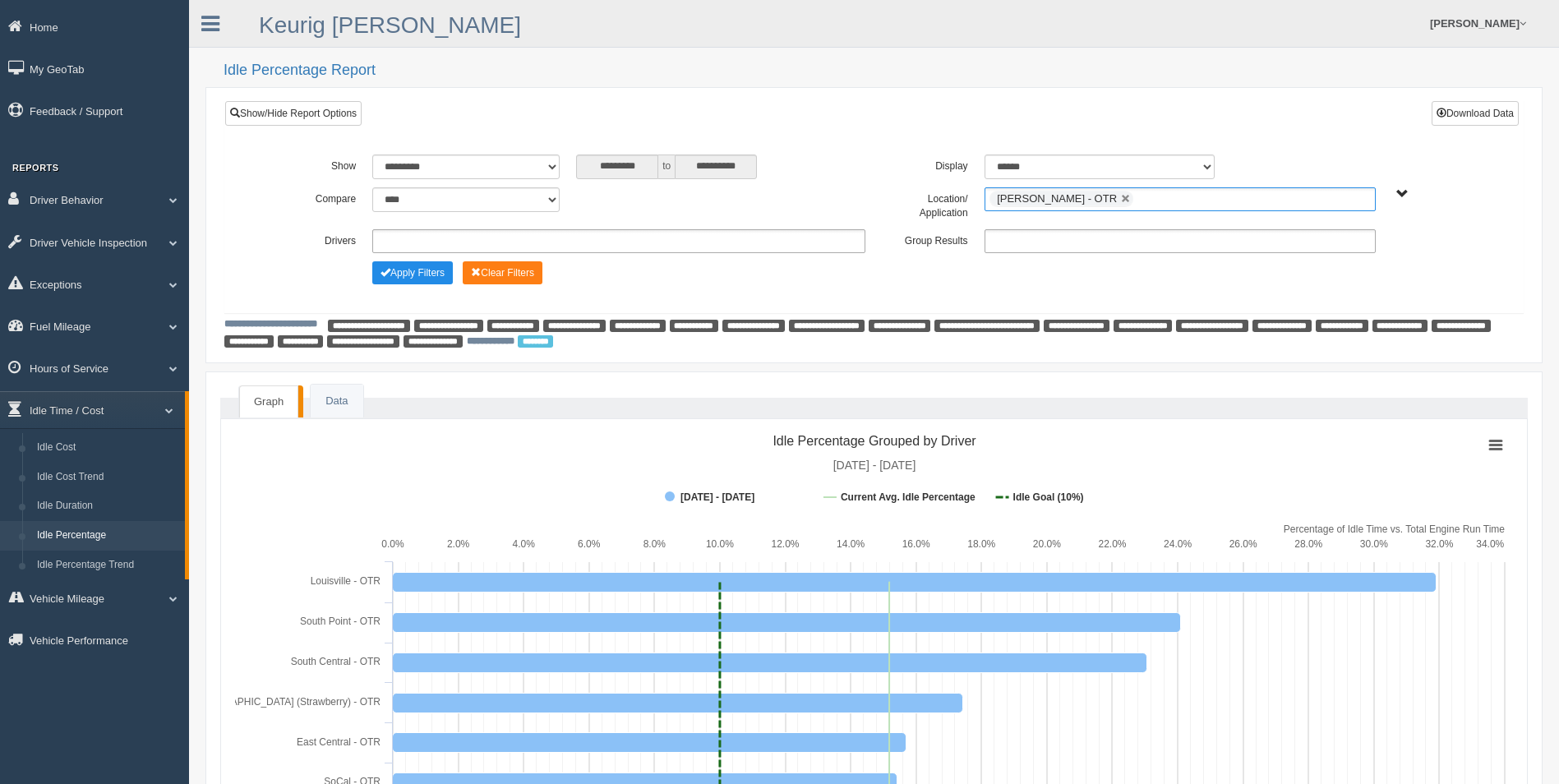
click at [1138, 199] on input "text" at bounding box center [1148, 199] width 20 height 20
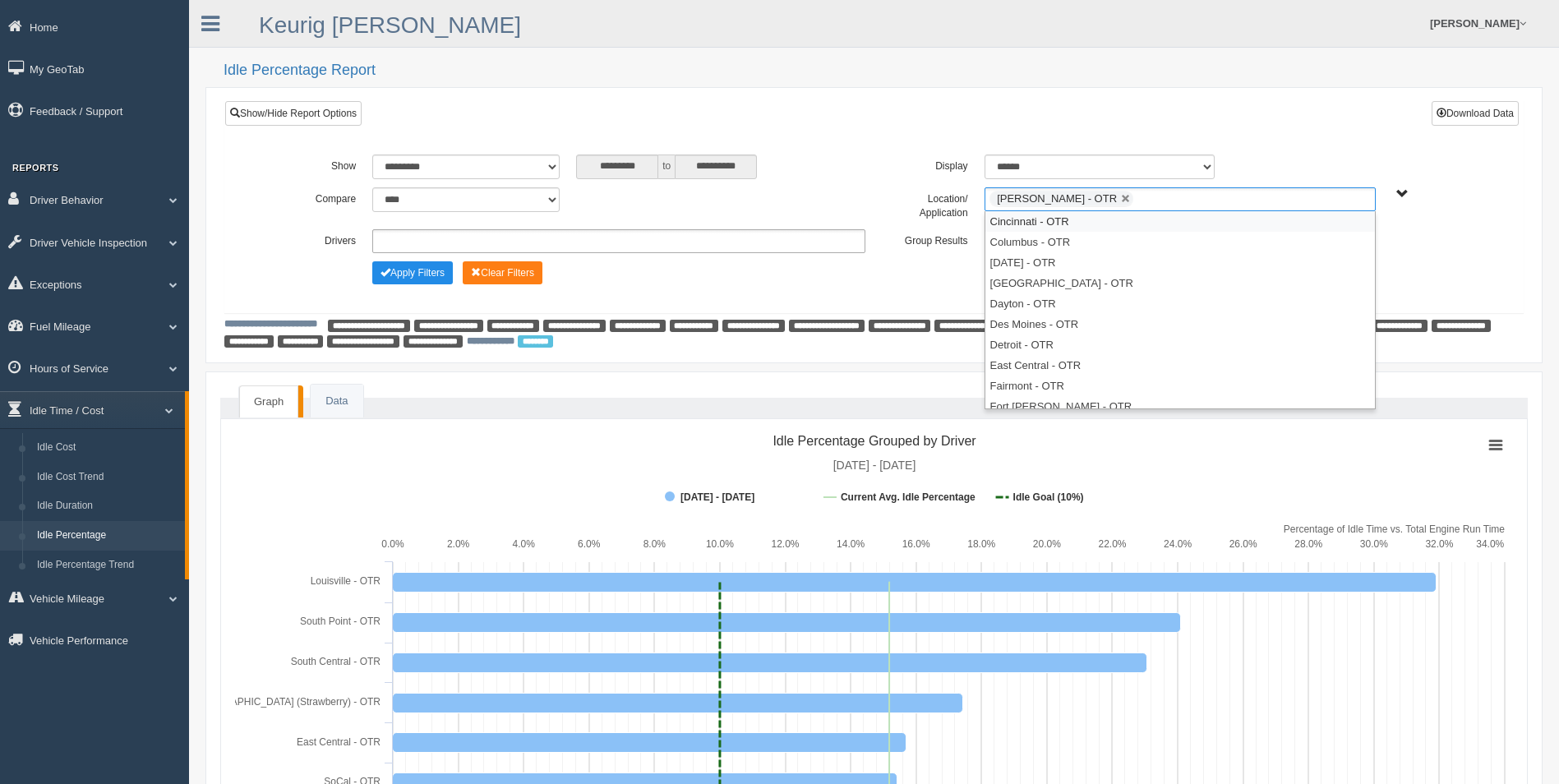
click at [1060, 221] on li "Cincinnati - OTR" at bounding box center [1179, 221] width 389 height 20
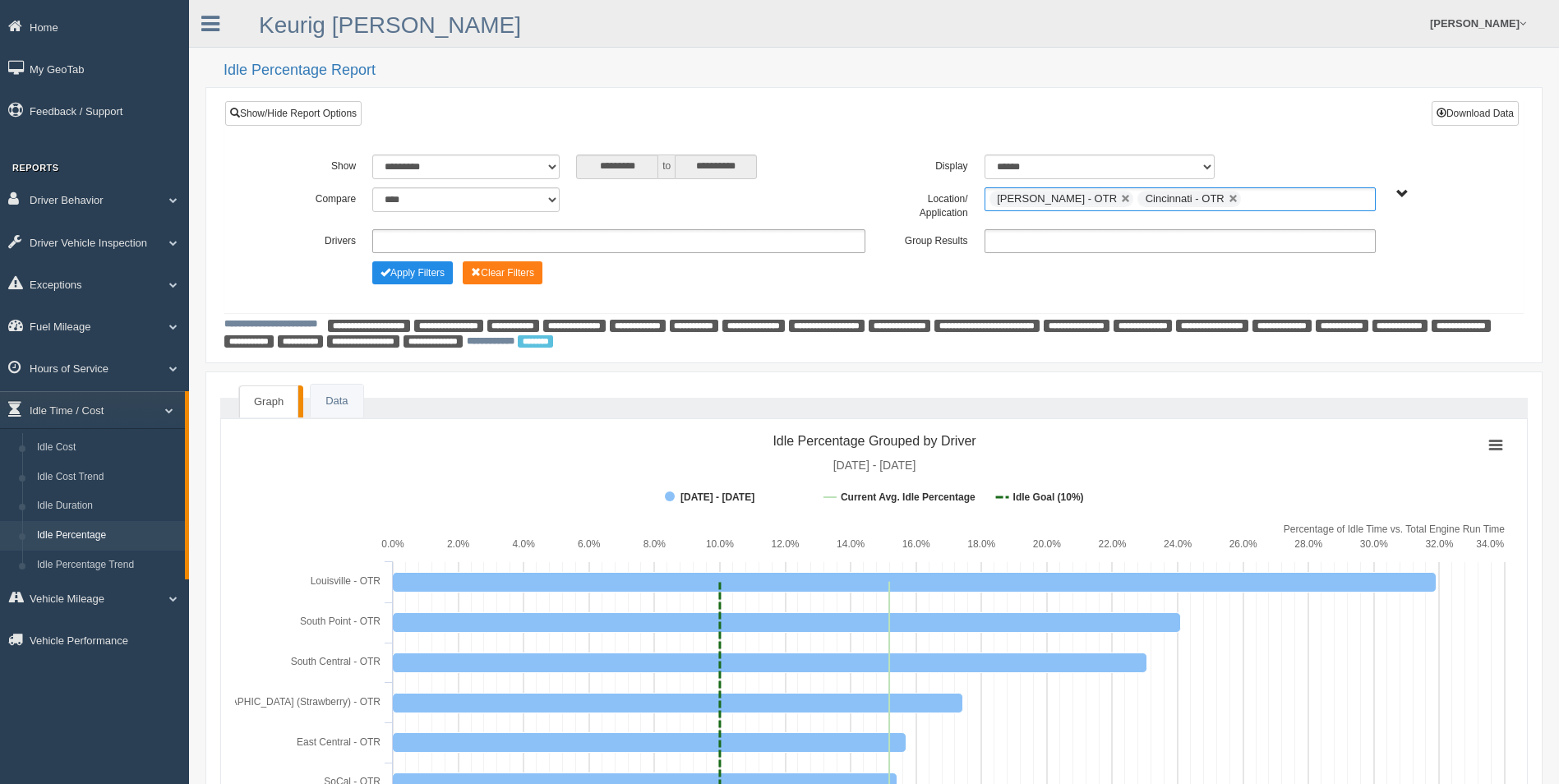
click at [1246, 201] on input "text" at bounding box center [1255, 199] width 20 height 20
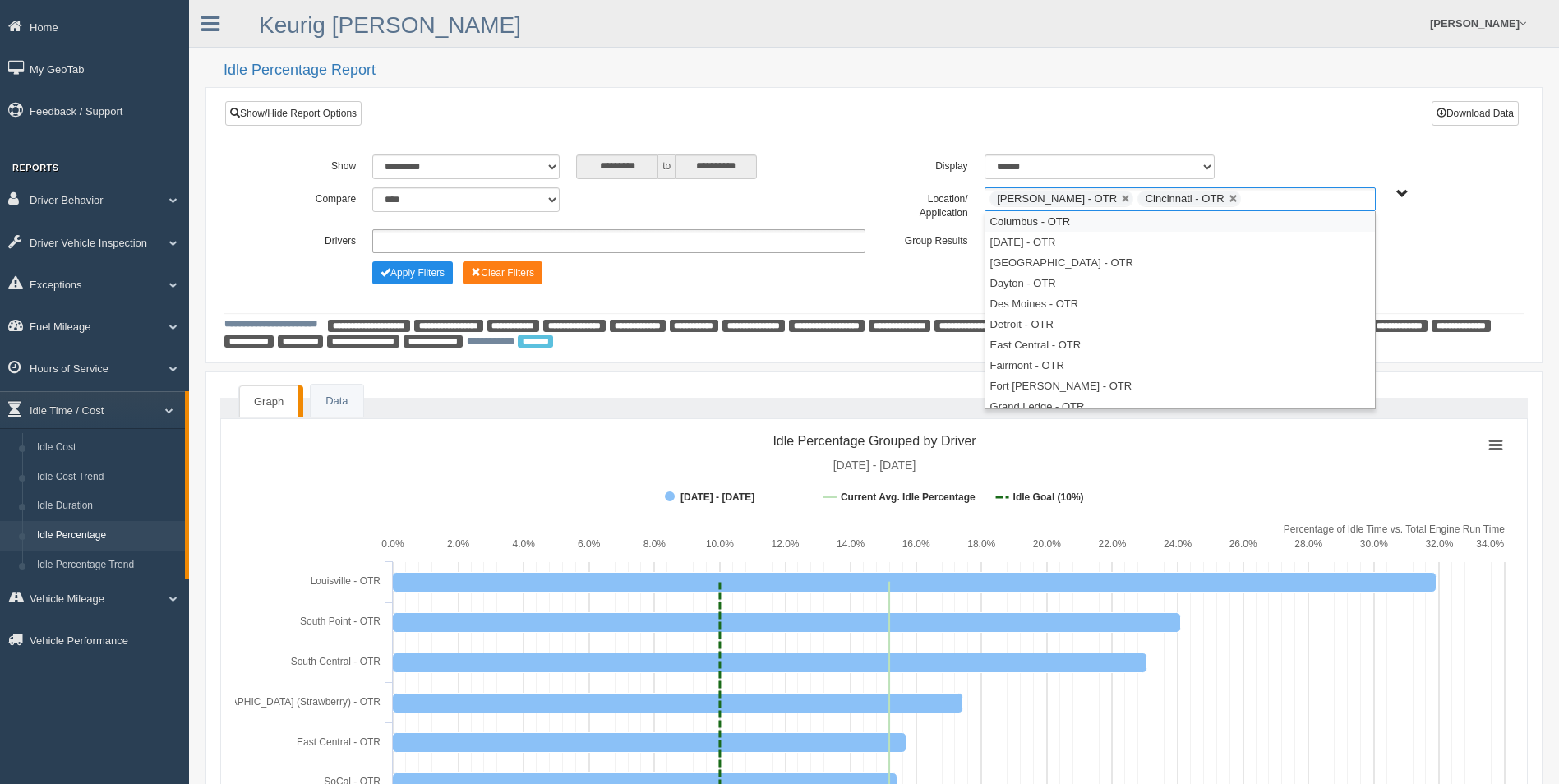
click at [1167, 224] on li "Columbus - OTR" at bounding box center [1179, 221] width 389 height 20
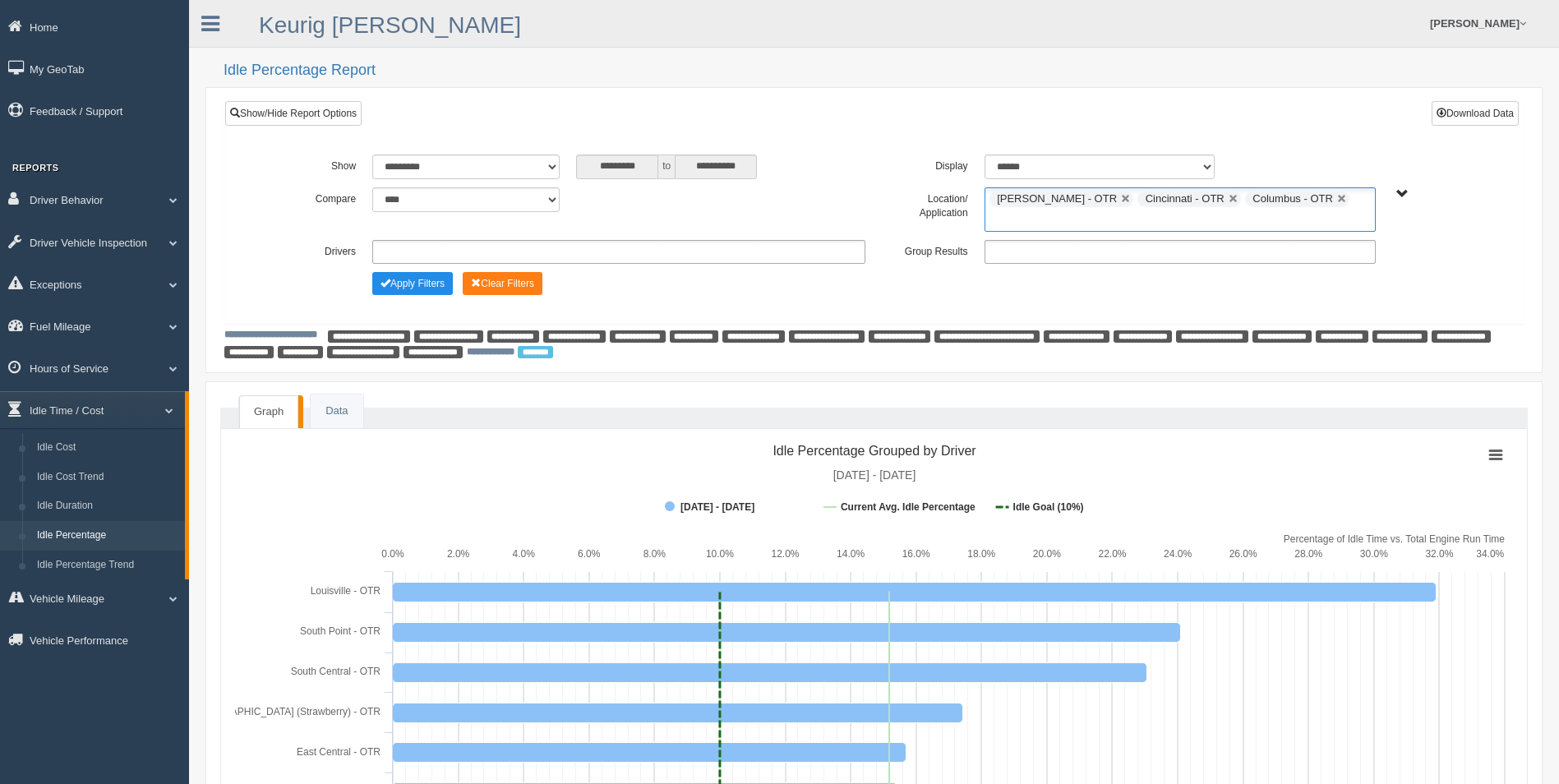
click at [1010, 209] on input "text" at bounding box center [1000, 219] width 20 height 20
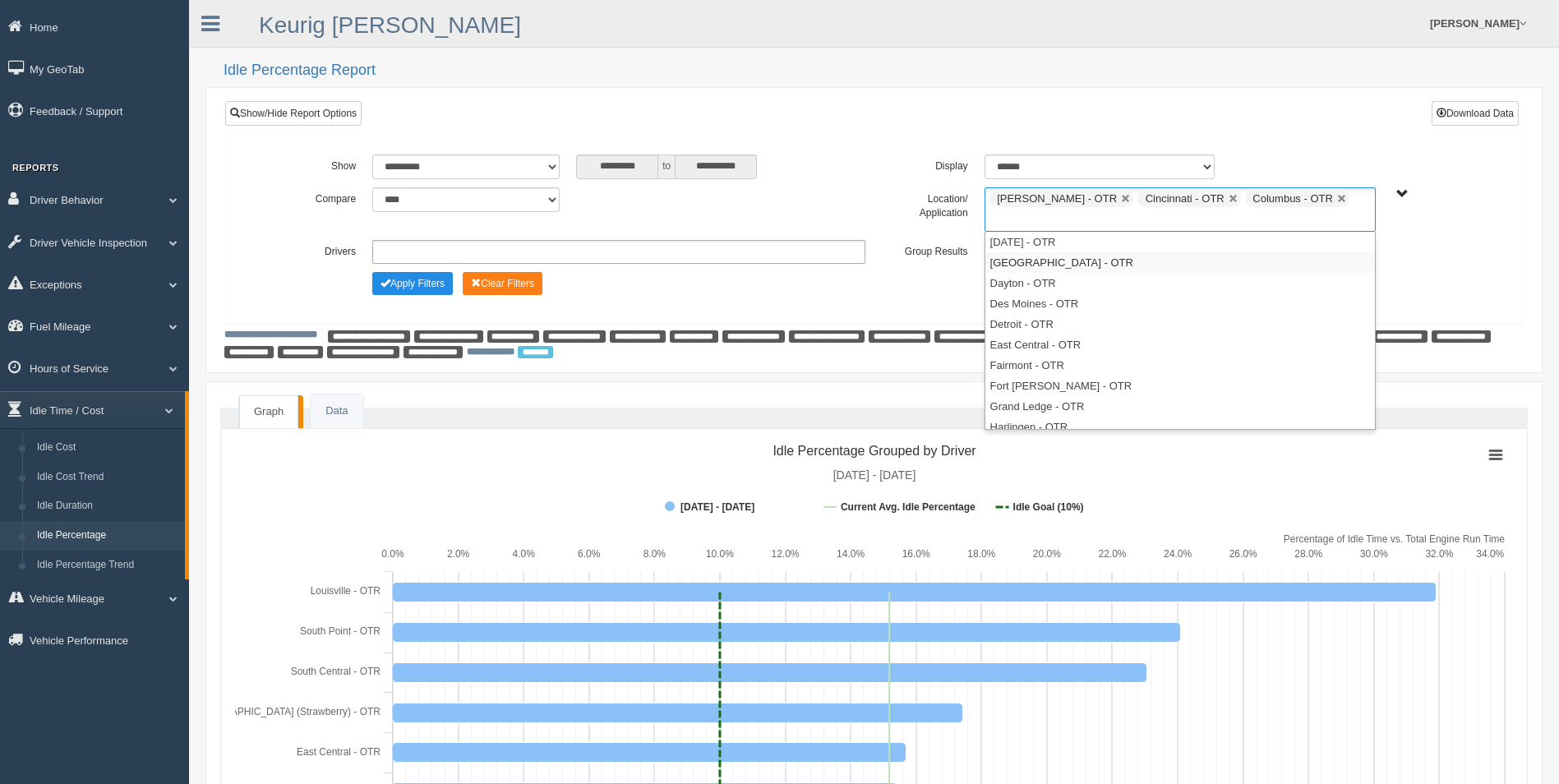
click at [1227, 253] on li "Cranberry Township - OTR" at bounding box center [1179, 262] width 389 height 20
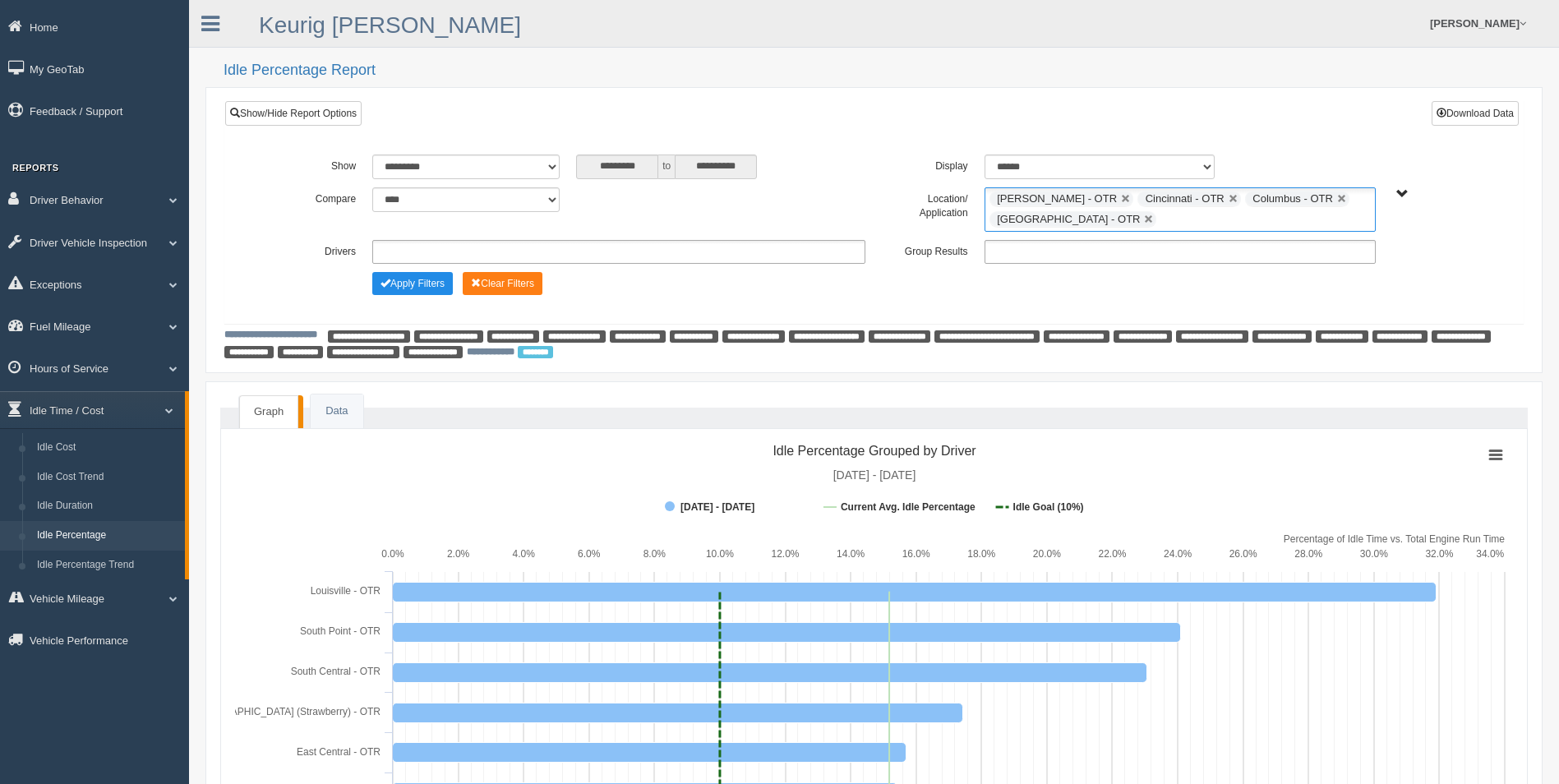
click at [1204, 220] on ul "Beckley - OTR Cincinnati - OTR Columbus - OTR Cranberry Township - OTR" at bounding box center [1180, 209] width 391 height 44
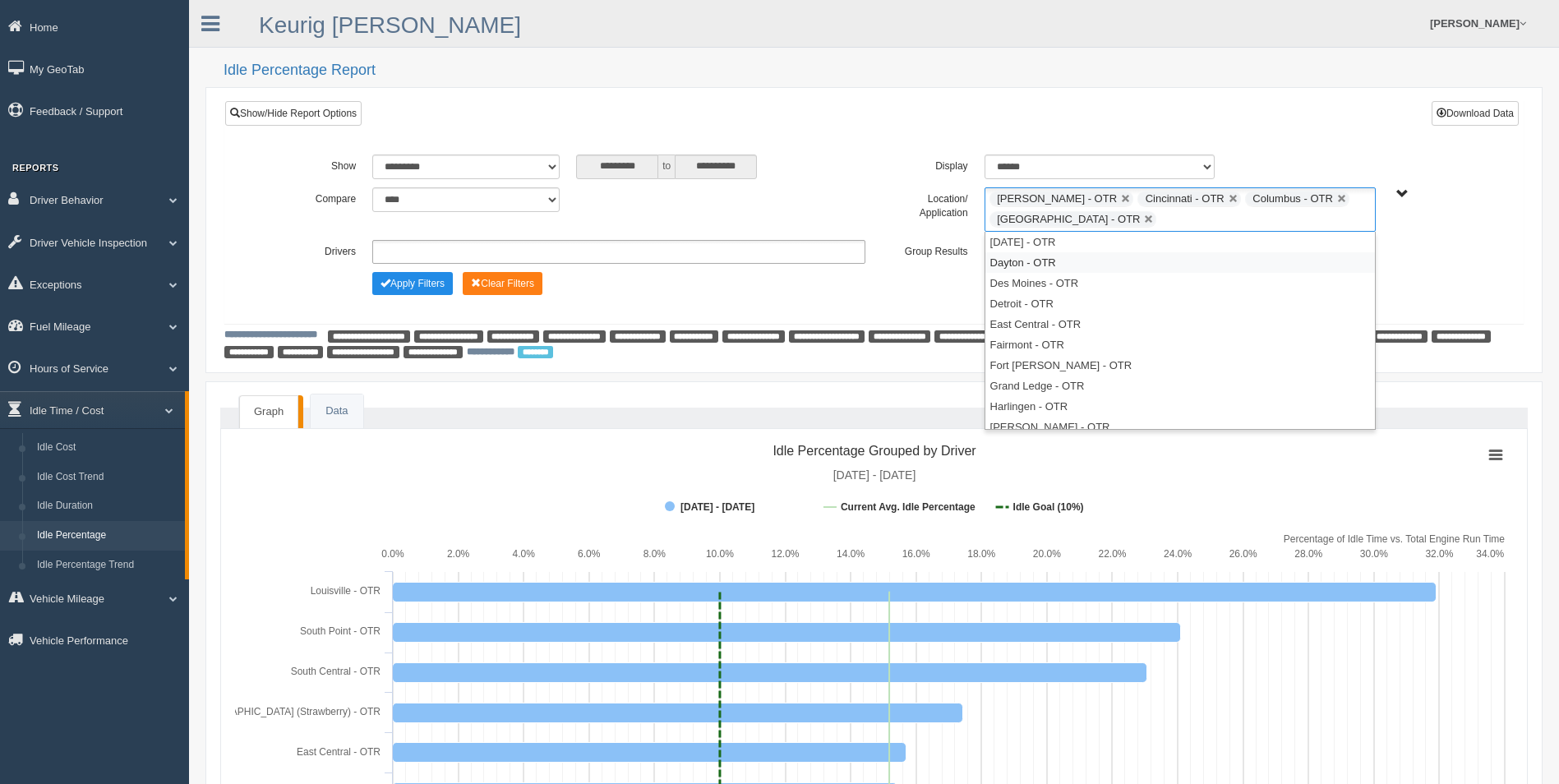
click at [1131, 258] on li "Dayton - OTR" at bounding box center [1179, 262] width 389 height 20
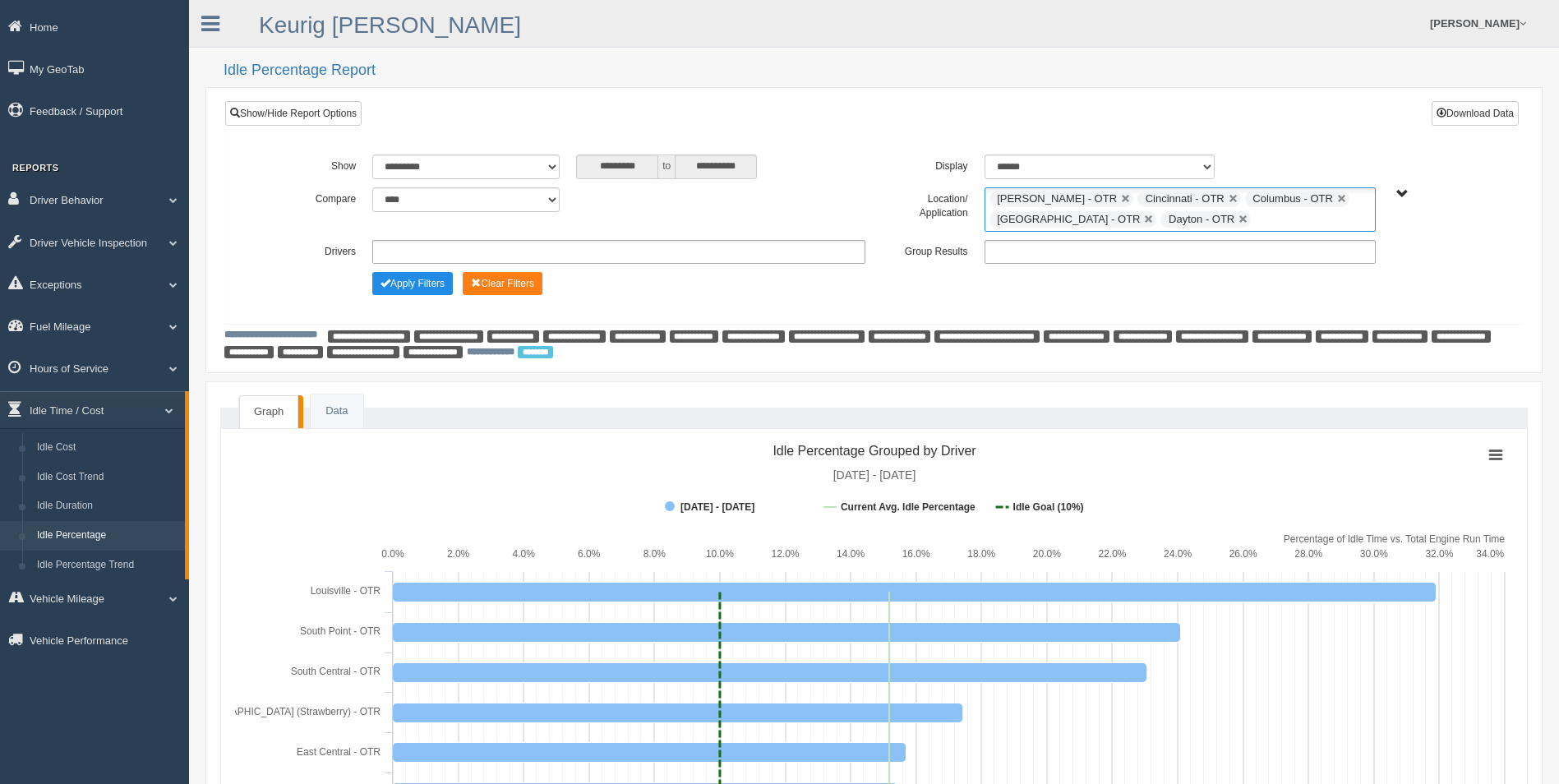
click at [1269, 217] on ul "Beckley - OTR Cincinnati - OTR Columbus - OTR Cranberry Township - OTR Dayton -…" at bounding box center [1180, 209] width 391 height 44
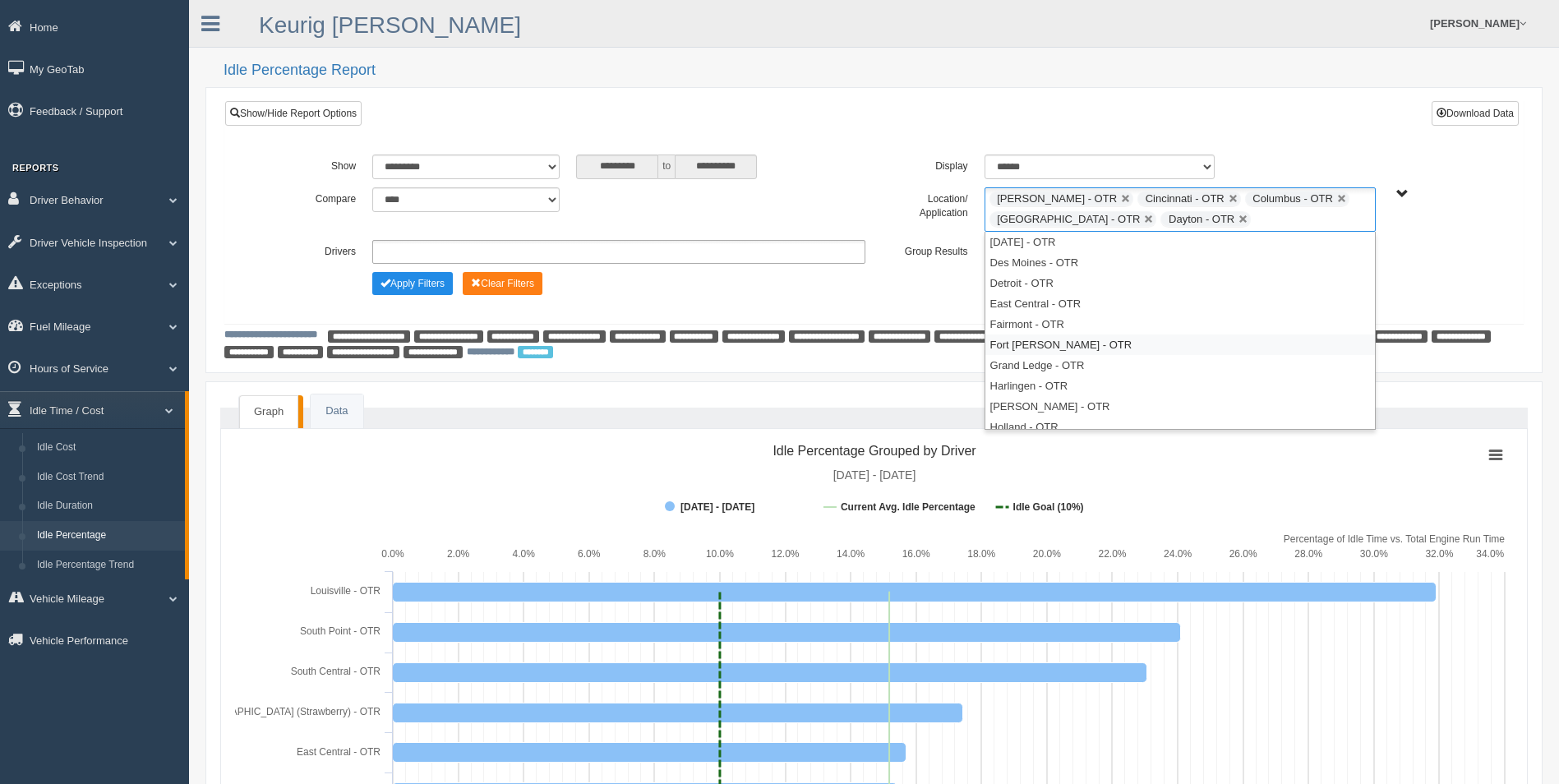
click at [1093, 341] on li "Fort Wayne - OTR" at bounding box center [1179, 344] width 389 height 20
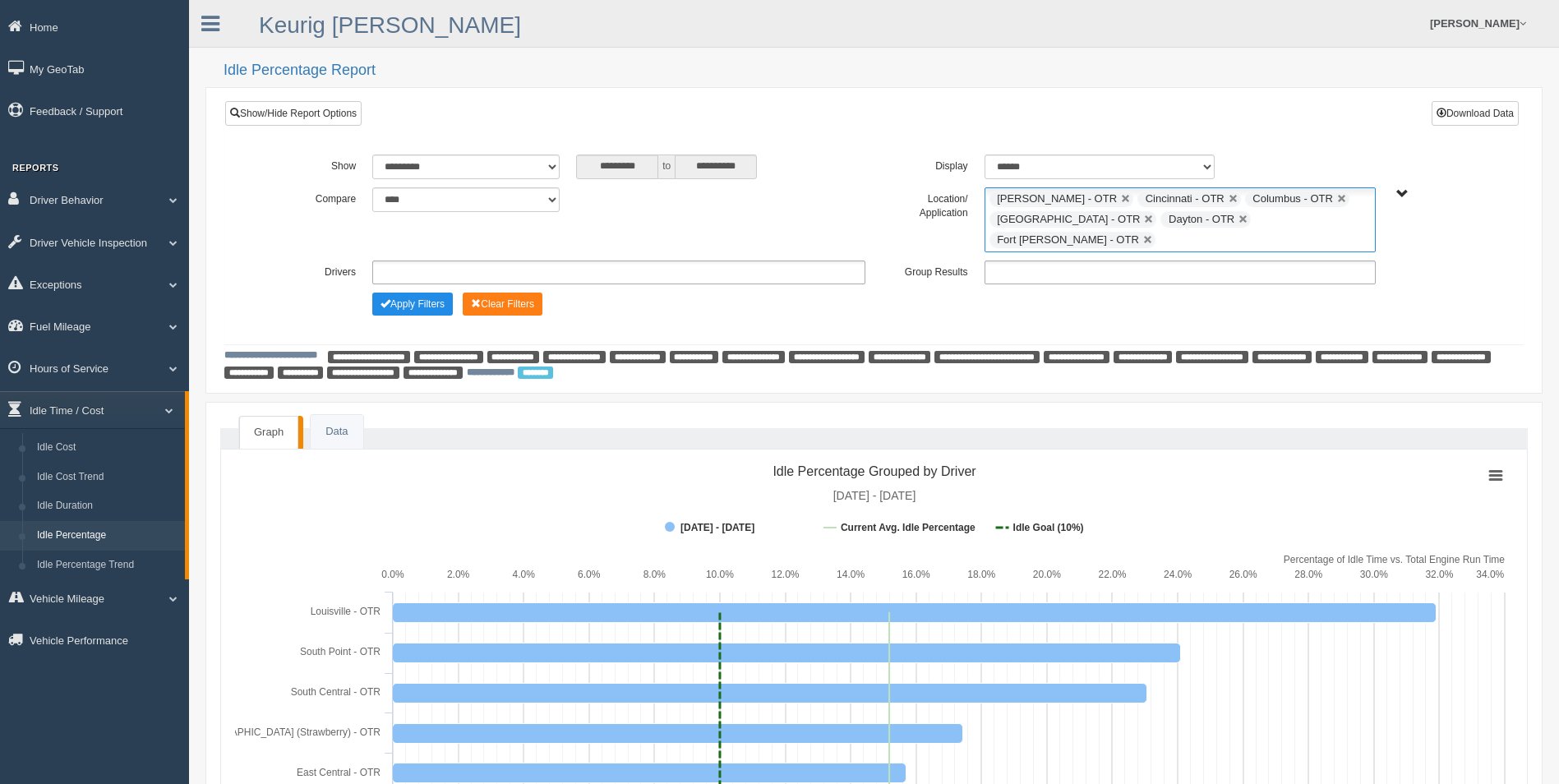
click at [1180, 230] on input "text" at bounding box center [1170, 239] width 20 height 20
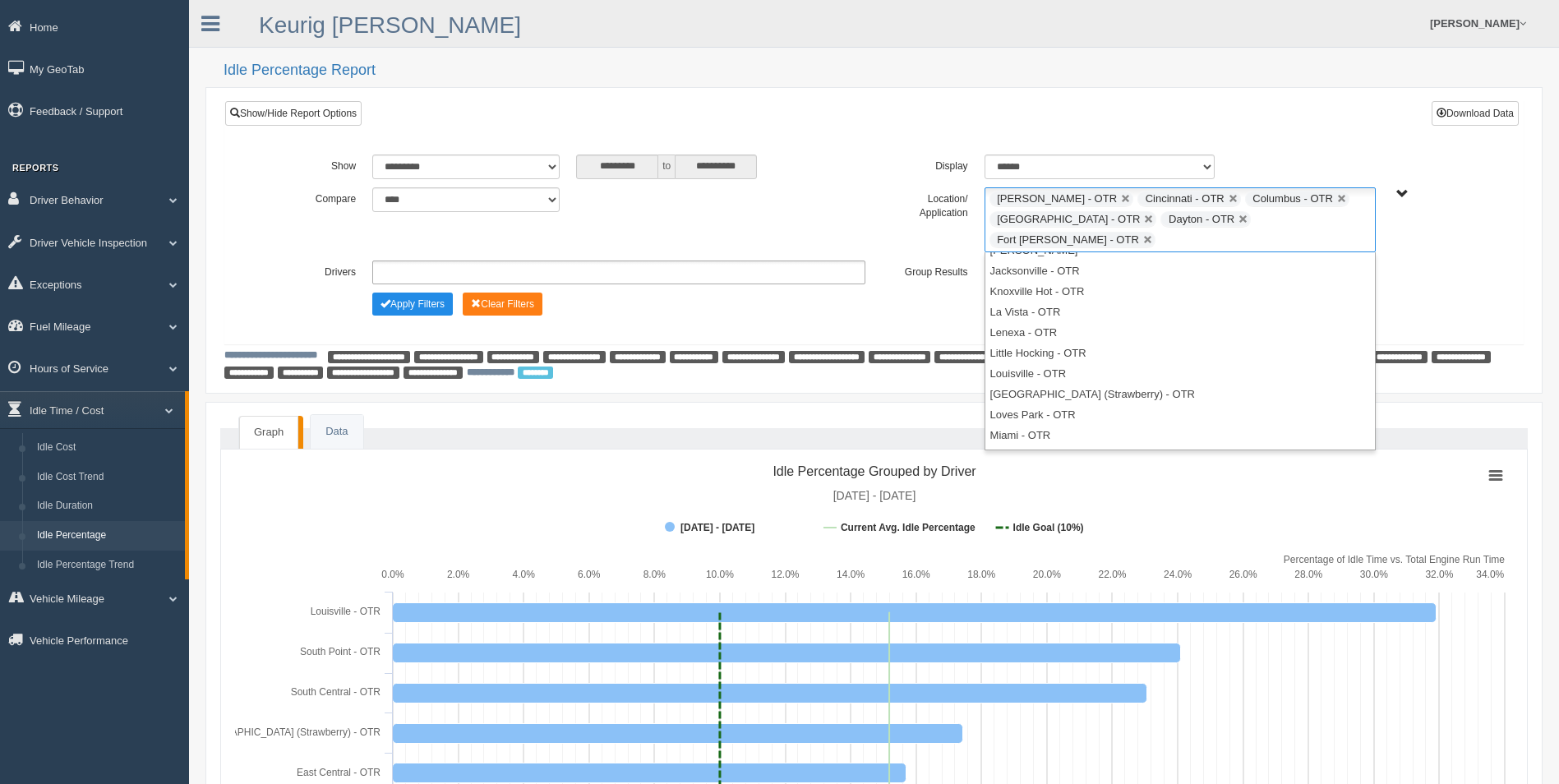
scroll to position [291, 0]
click at [1027, 270] on li "Little Hocking - OTR" at bounding box center [1179, 280] width 389 height 20
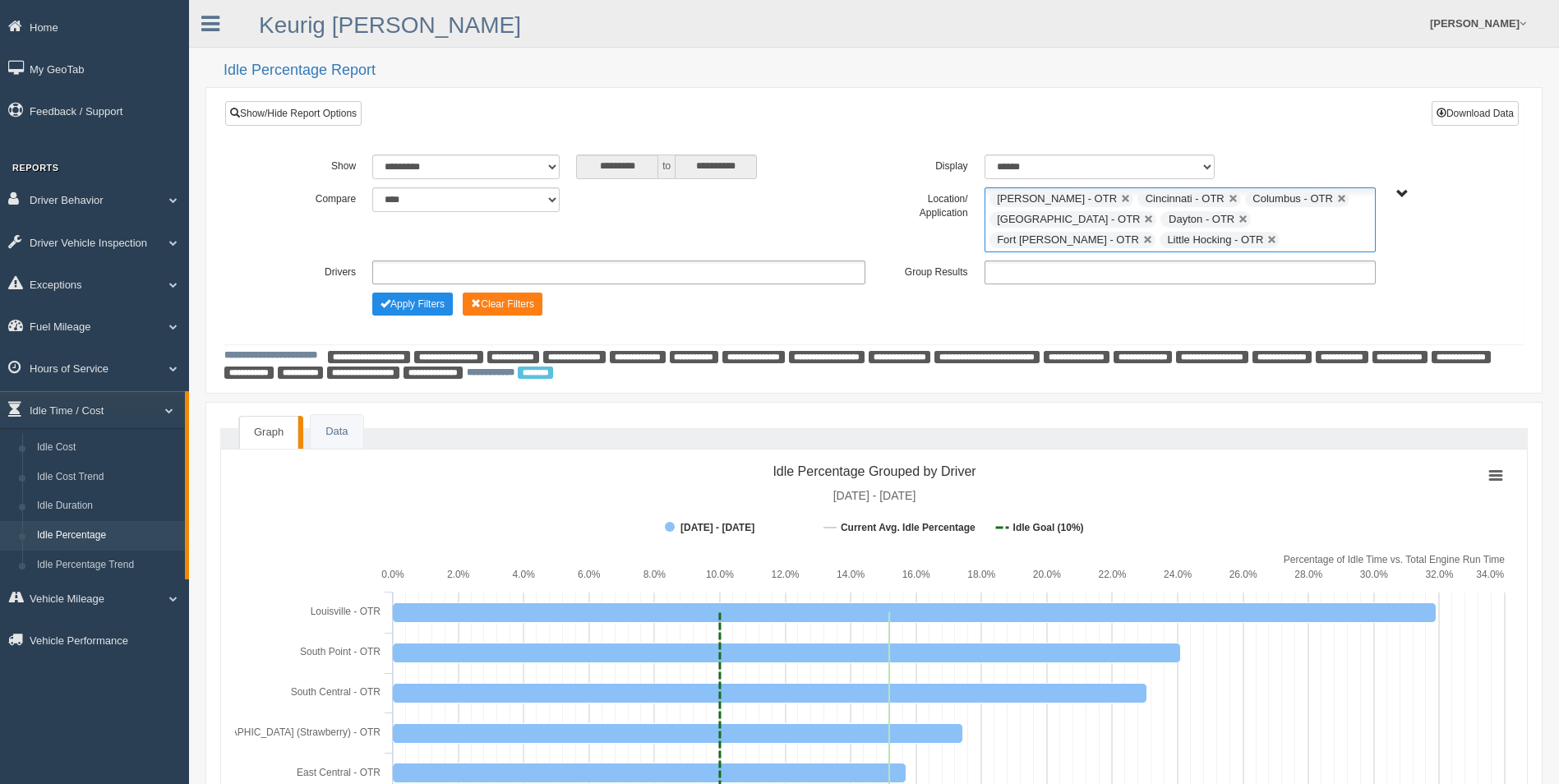
click at [1148, 241] on ul "Beckley - OTR Cincinnati - OTR Columbus - OTR Cranberry Township - OTR Dayton -…" at bounding box center [1180, 220] width 391 height 65
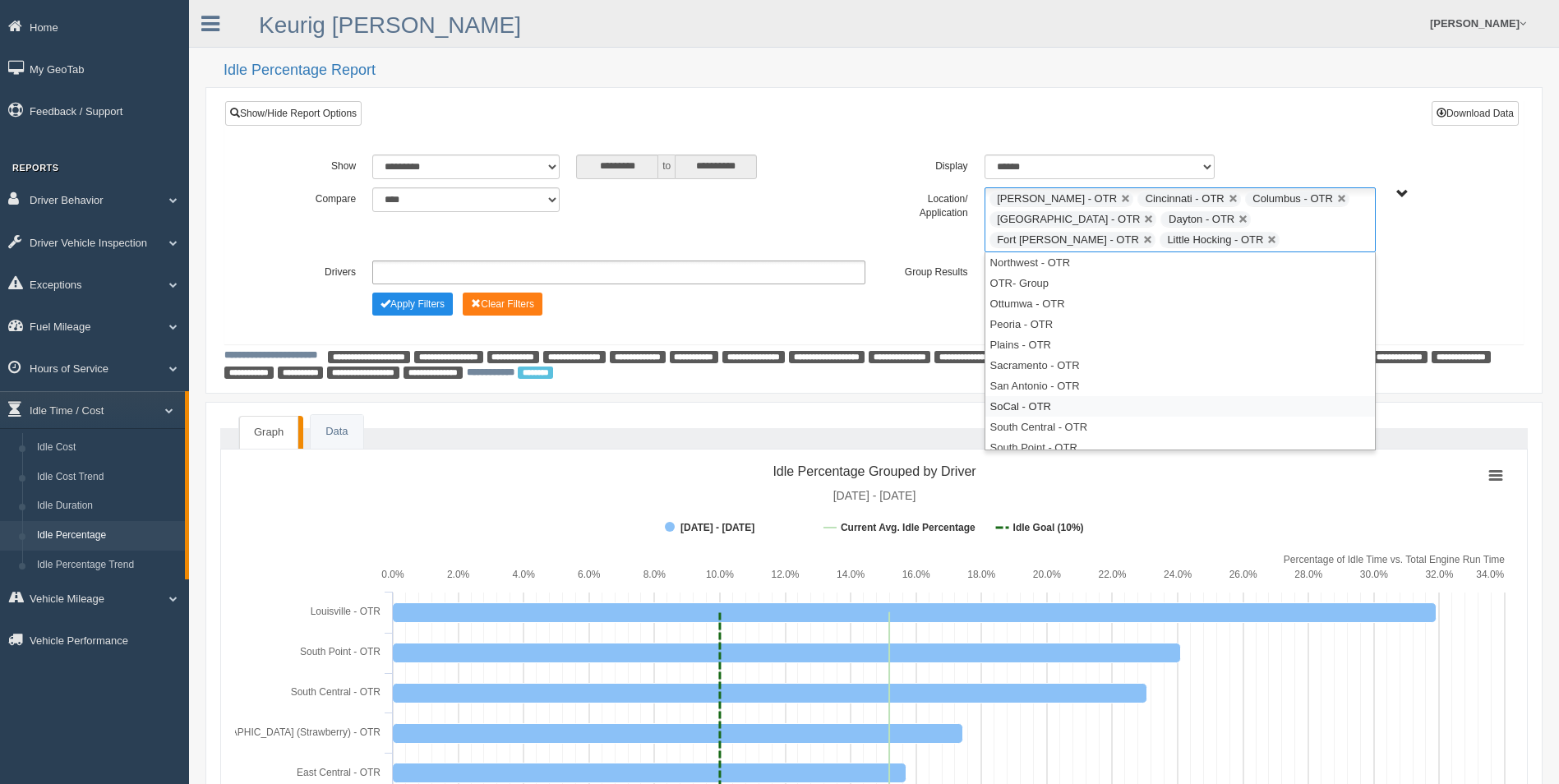
scroll to position [657, 0]
click at [1076, 285] on li "South Point - OTR" at bounding box center [1179, 282] width 389 height 20
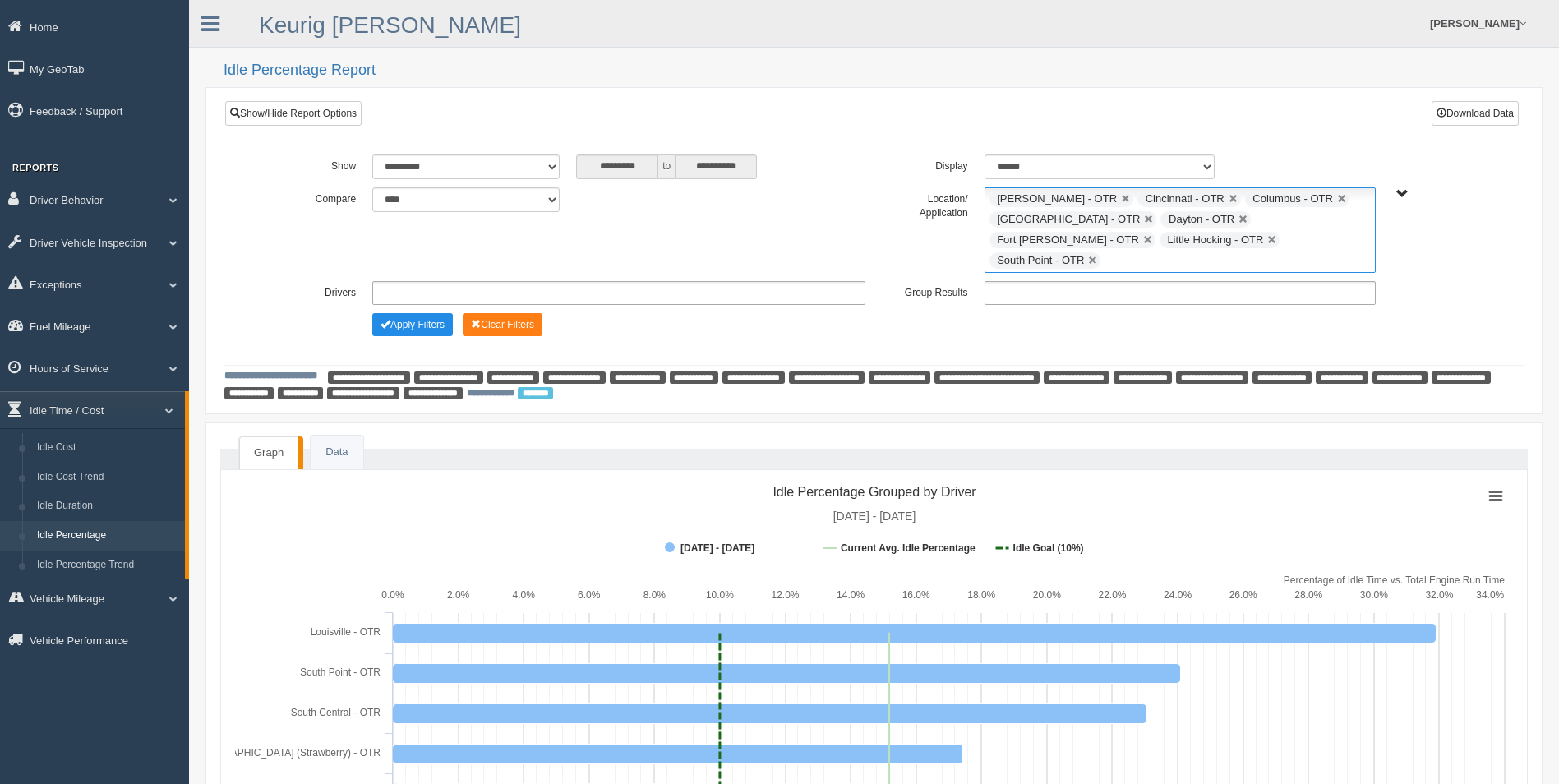
scroll to position [645, 0]
click at [1253, 241] on ul "Beckley - OTR Cincinnati - OTR Columbus - OTR Cranberry Township - OTR Dayton -…" at bounding box center [1180, 230] width 391 height 86
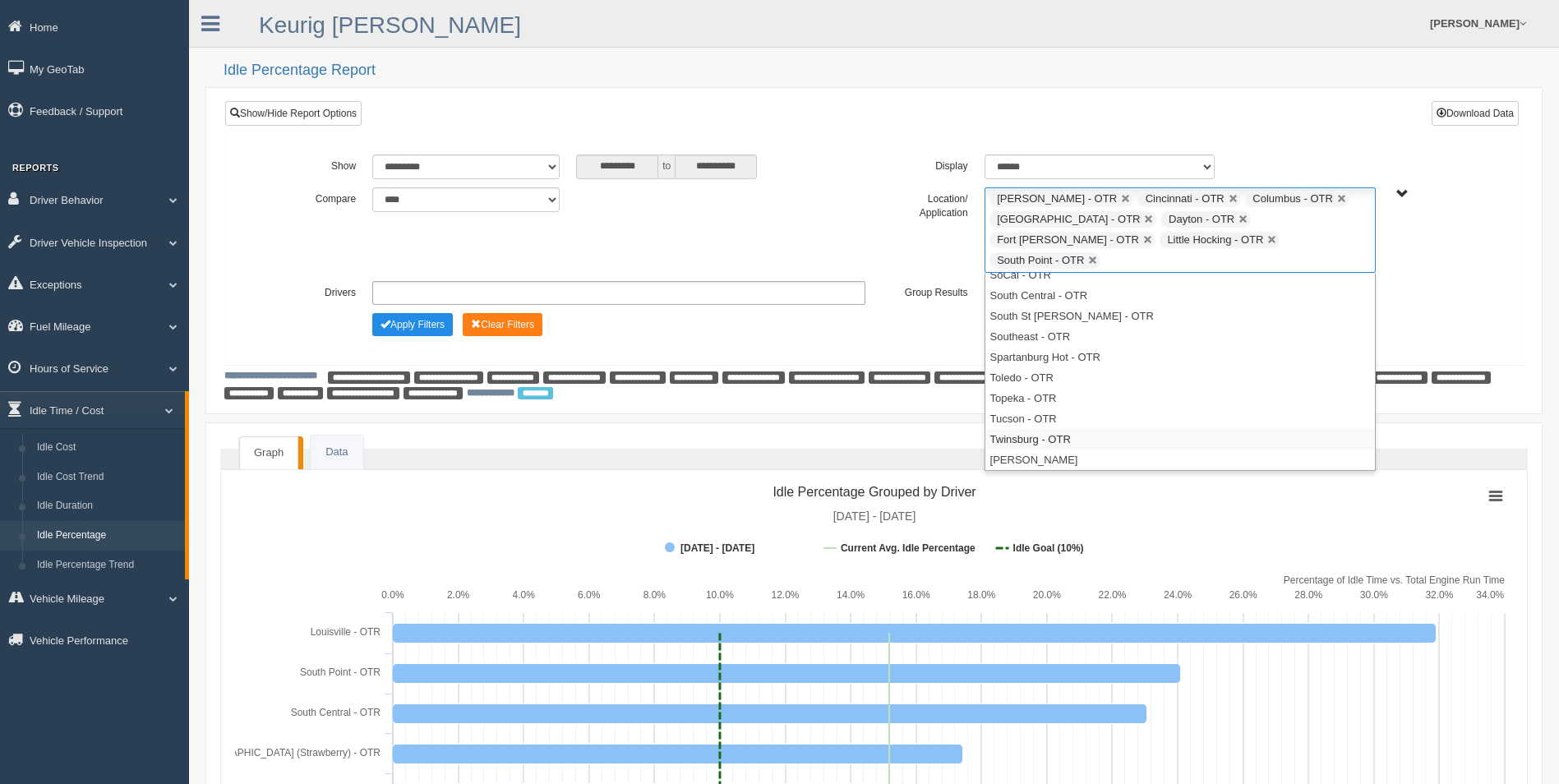
click at [1101, 429] on li "Twinsburg - OTR" at bounding box center [1179, 438] width 389 height 20
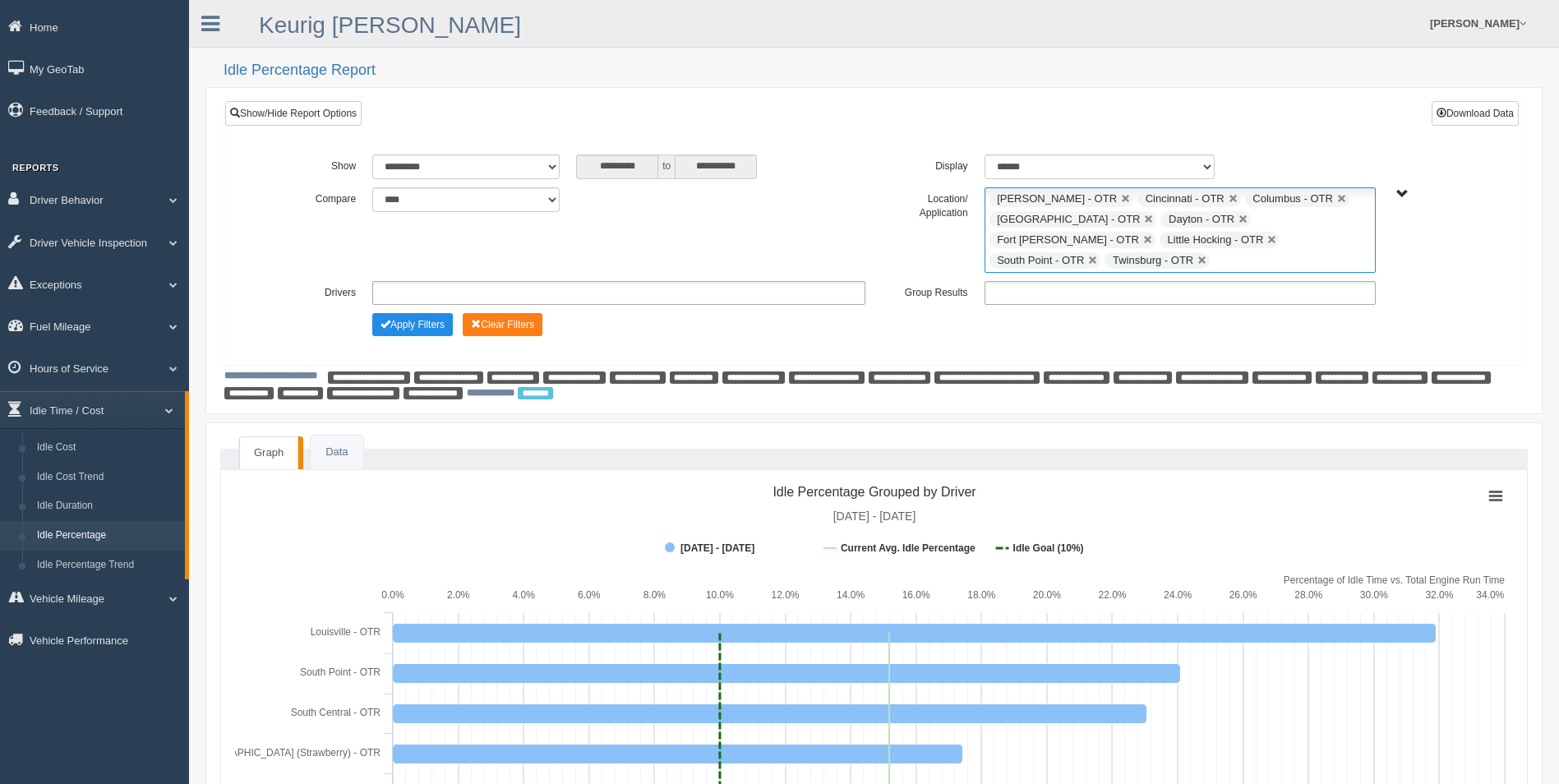
scroll to position [625, 0]
click at [1235, 251] on input "text" at bounding box center [1224, 260] width 20 height 20
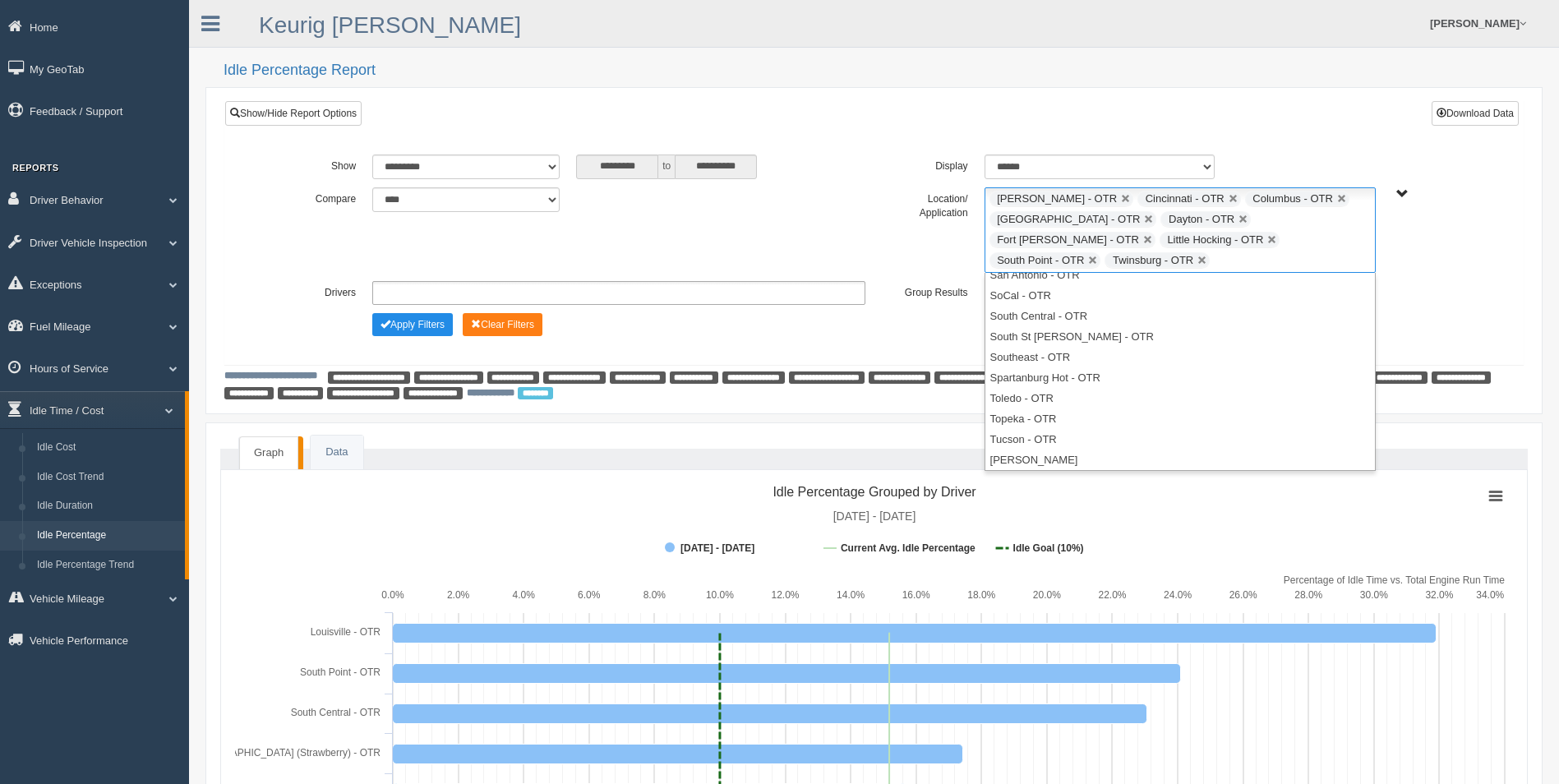
click at [843, 310] on div "**********" at bounding box center [874, 247] width 1224 height 184
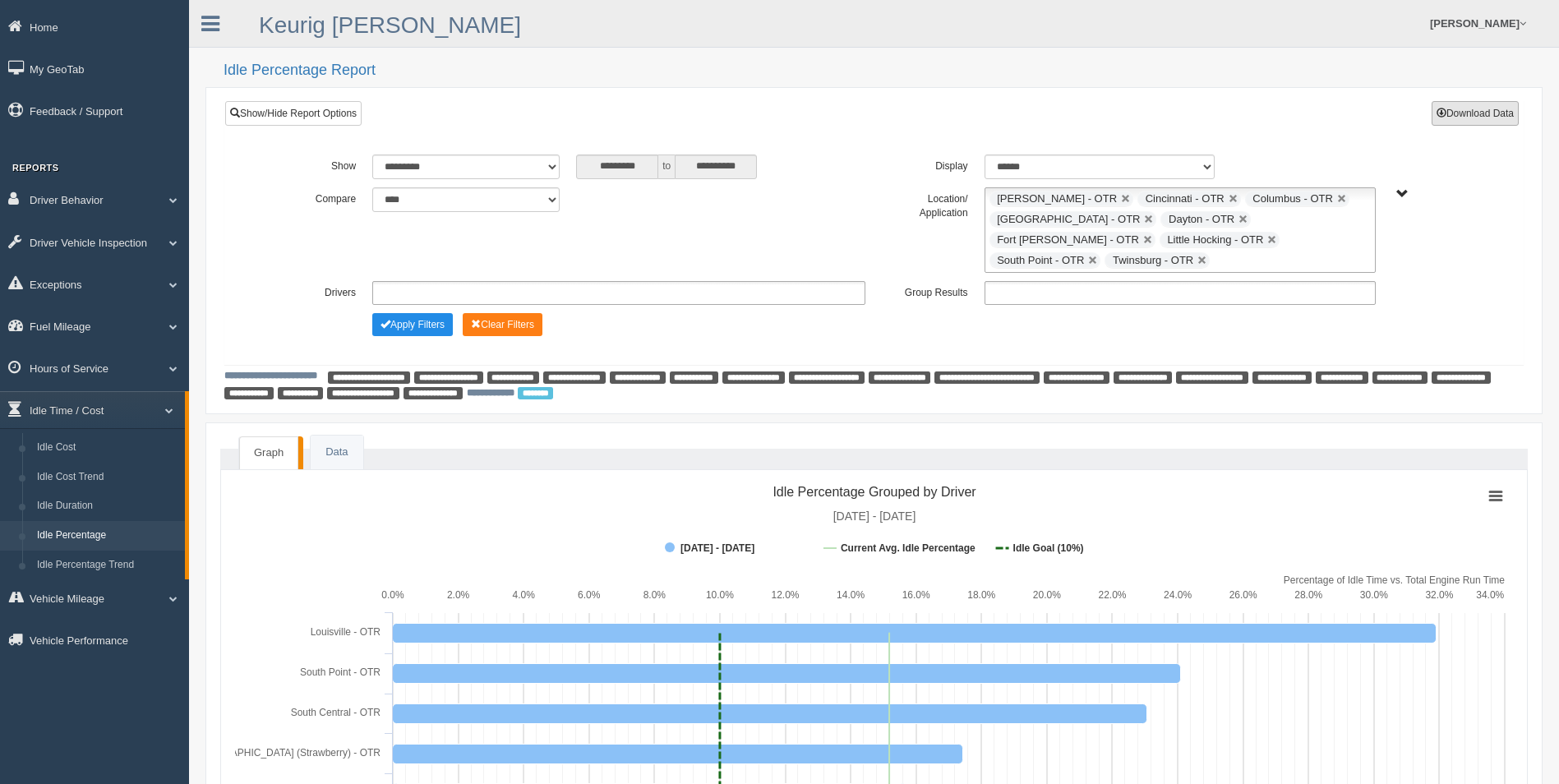
click at [1457, 105] on button "Download Data" at bounding box center [1475, 113] width 87 height 25
